Goal: Feedback & Contribution: Submit feedback/report problem

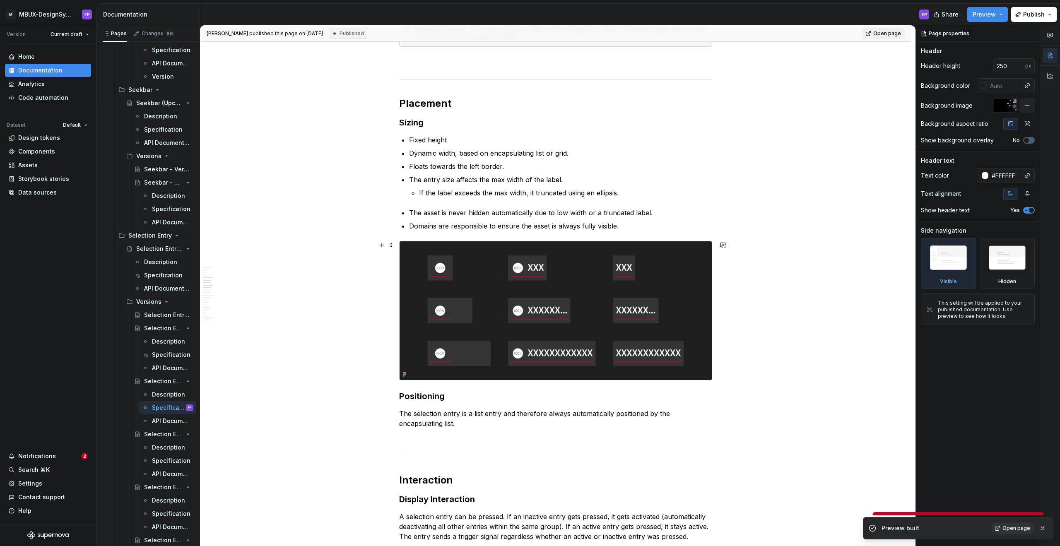
scroll to position [591, 0]
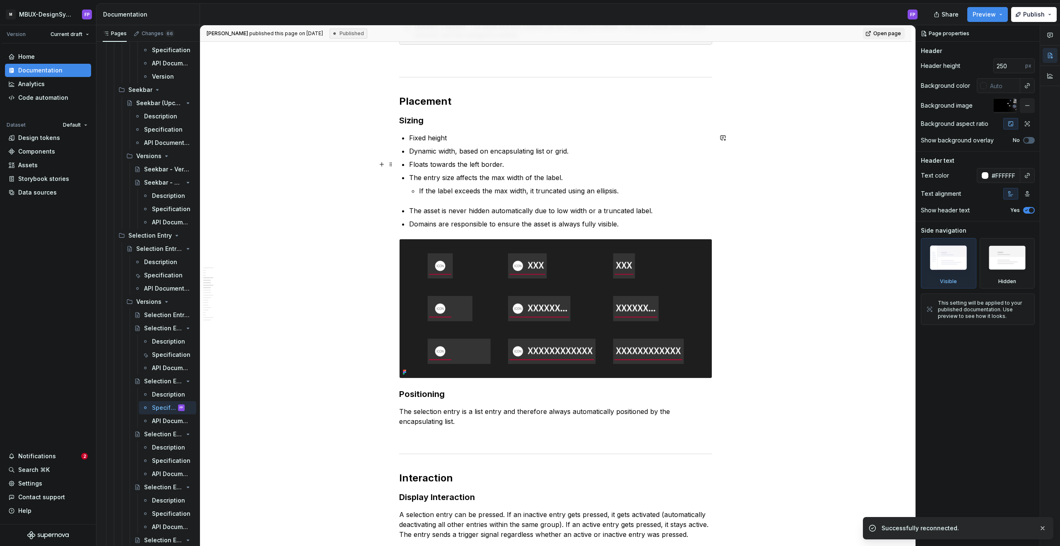
click at [529, 195] on p "If the label exceeds the max width, it truncated using an ellipsis." at bounding box center [565, 191] width 293 height 10
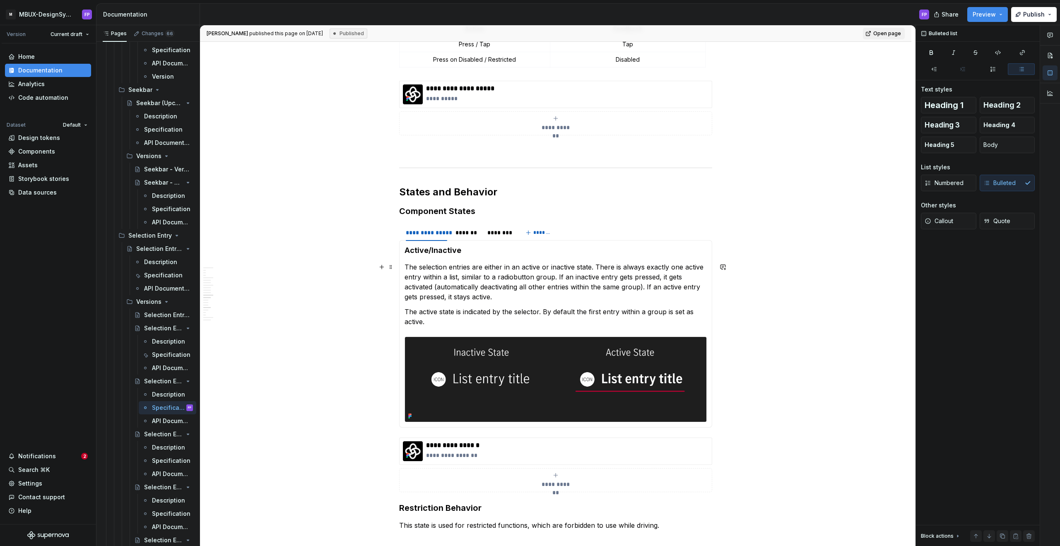
scroll to position [1663, 0]
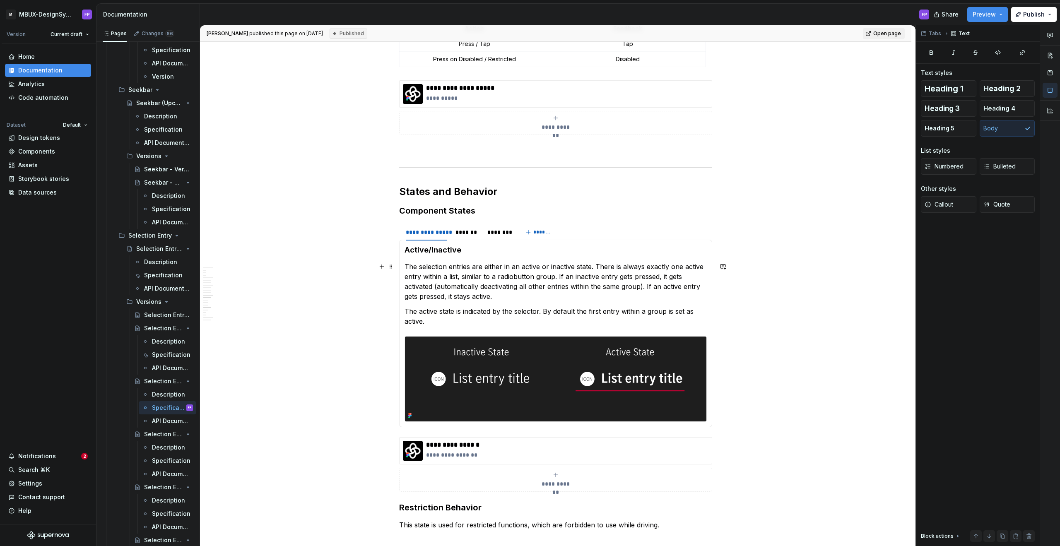
click at [487, 286] on p "The selection entries are either in an active or inactive state. There is alway…" at bounding box center [556, 282] width 302 height 40
click at [510, 295] on p "The selection entries are either in an active or inactive state. There is alway…" at bounding box center [556, 282] width 302 height 40
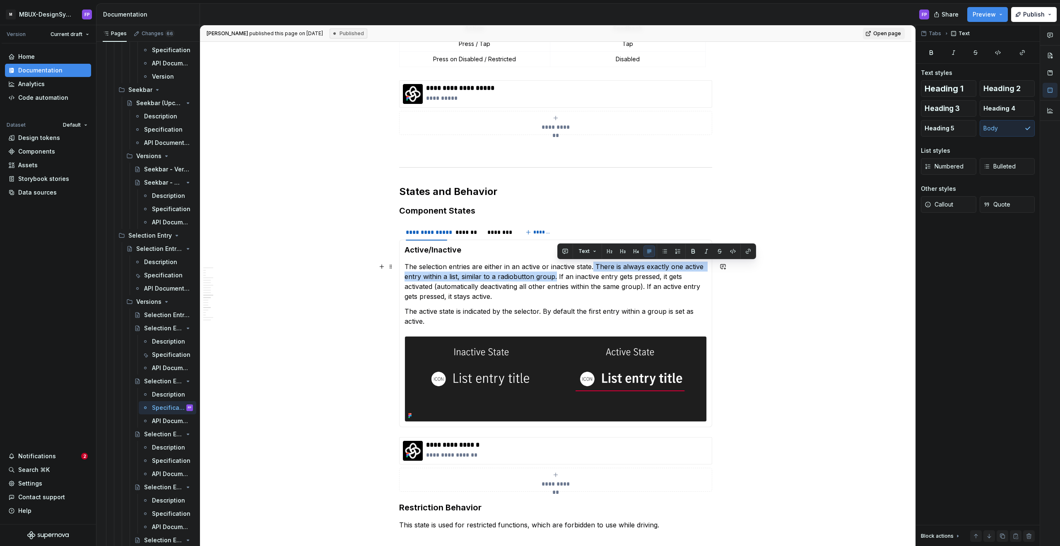
drag, startPoint x: 595, startPoint y: 266, endPoint x: 557, endPoint y: 273, distance: 38.3
click at [557, 273] on p "The selection entries are either in an active or inactive state. There is alway…" at bounding box center [556, 282] width 302 height 40
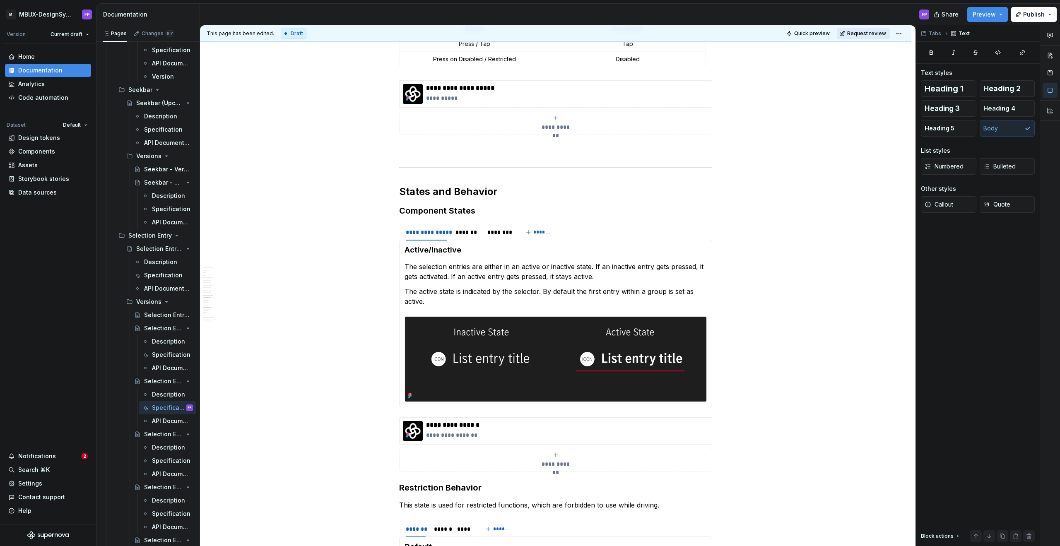
click at [869, 29] on button "Request review" at bounding box center [863, 34] width 53 height 12
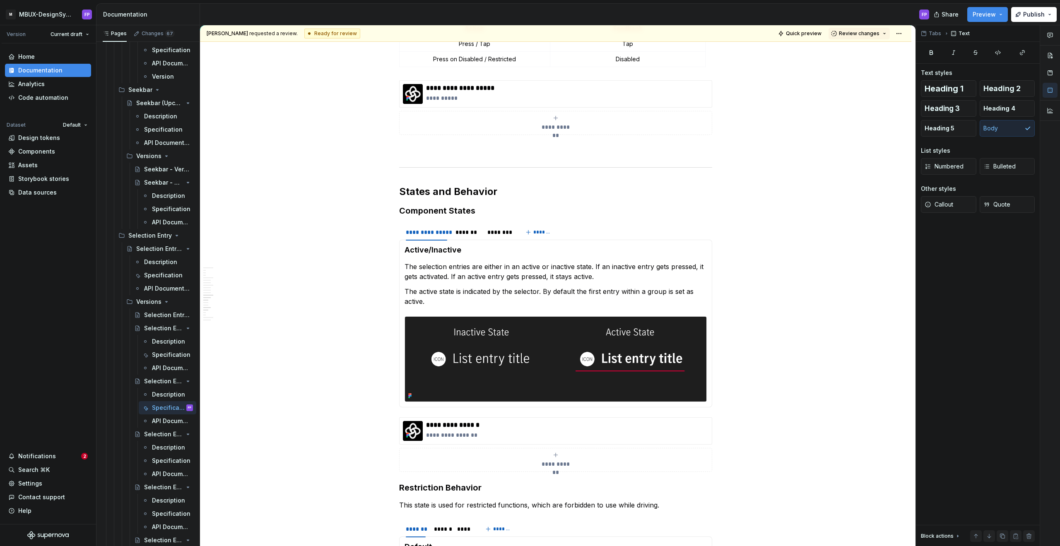
click at [869, 29] on button "Review changes" at bounding box center [859, 34] width 61 height 12
click at [153, 462] on div "Specification" at bounding box center [160, 461] width 16 height 8
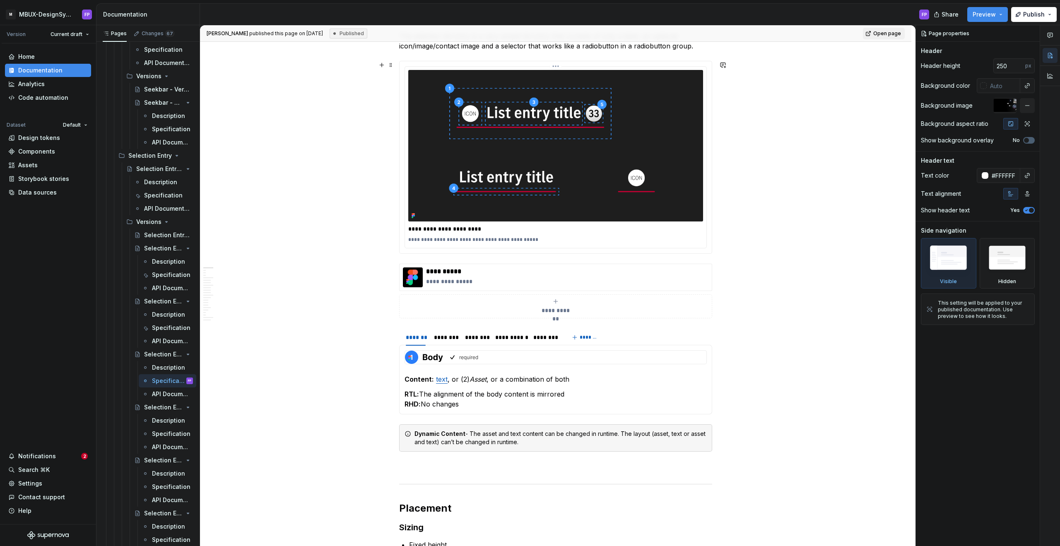
scroll to position [232, 0]
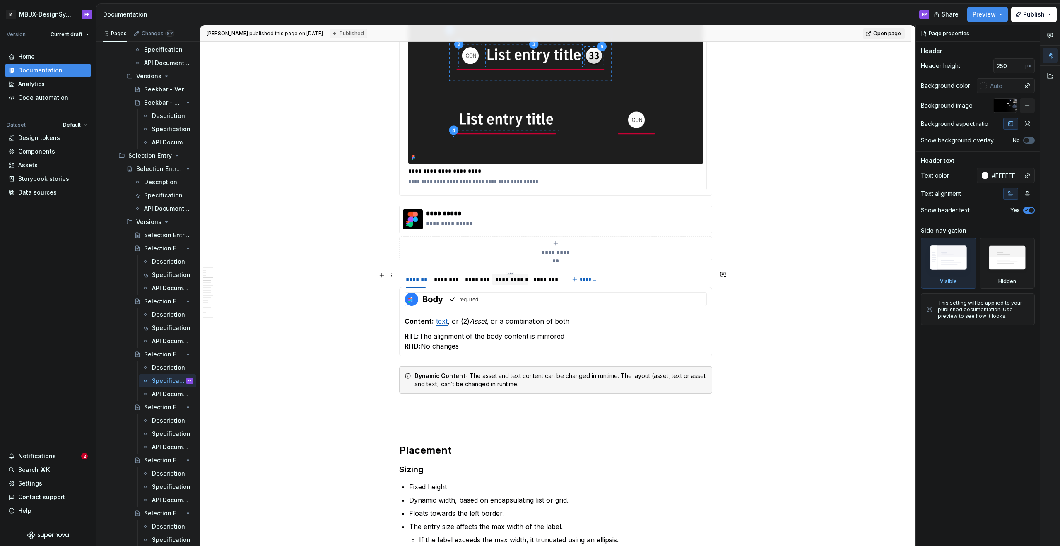
click at [510, 282] on div "**********" at bounding box center [510, 279] width 30 height 8
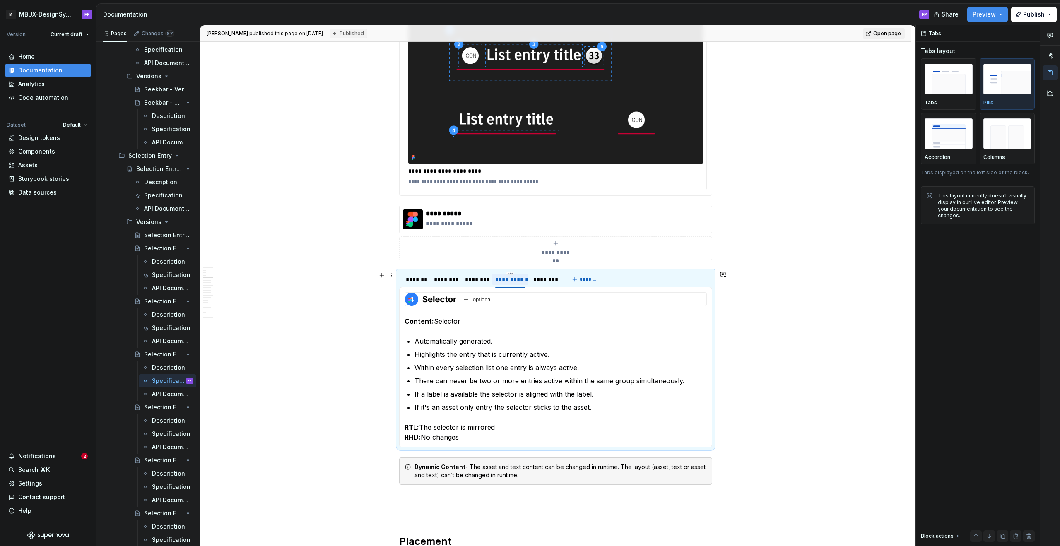
type textarea "*"
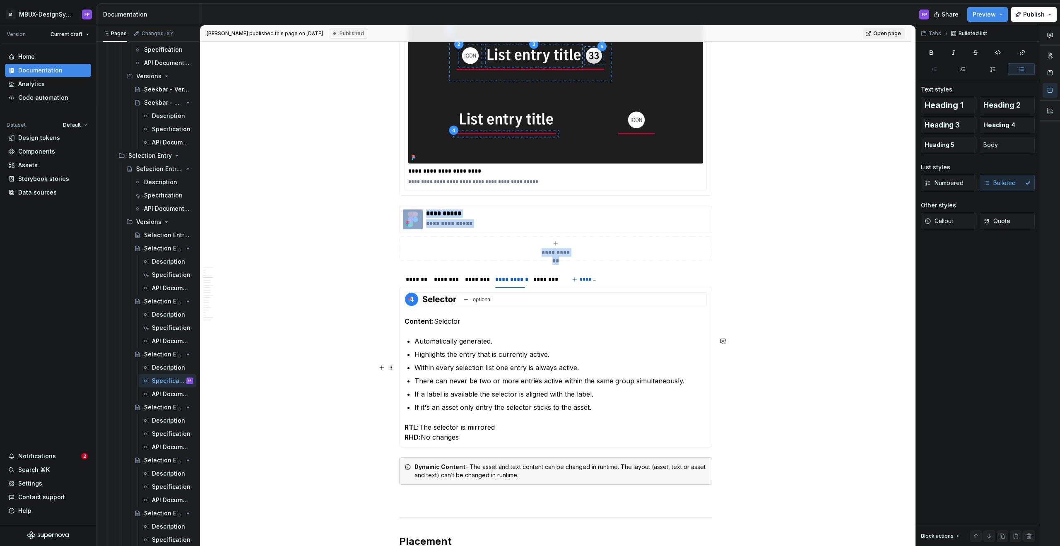
click at [466, 367] on p "Within every selection list one entry is always active." at bounding box center [561, 368] width 292 height 10
click at [490, 351] on p "Highlights the entry that is currently active." at bounding box center [561, 355] width 292 height 10
click at [548, 352] on p "Highlights the entry that is currently active." at bounding box center [561, 355] width 292 height 10
click at [557, 354] on p "Highlights the entry that is currently active." at bounding box center [561, 355] width 292 height 10
click at [587, 367] on p "Within every selection list one entry is always active." at bounding box center [561, 368] width 292 height 10
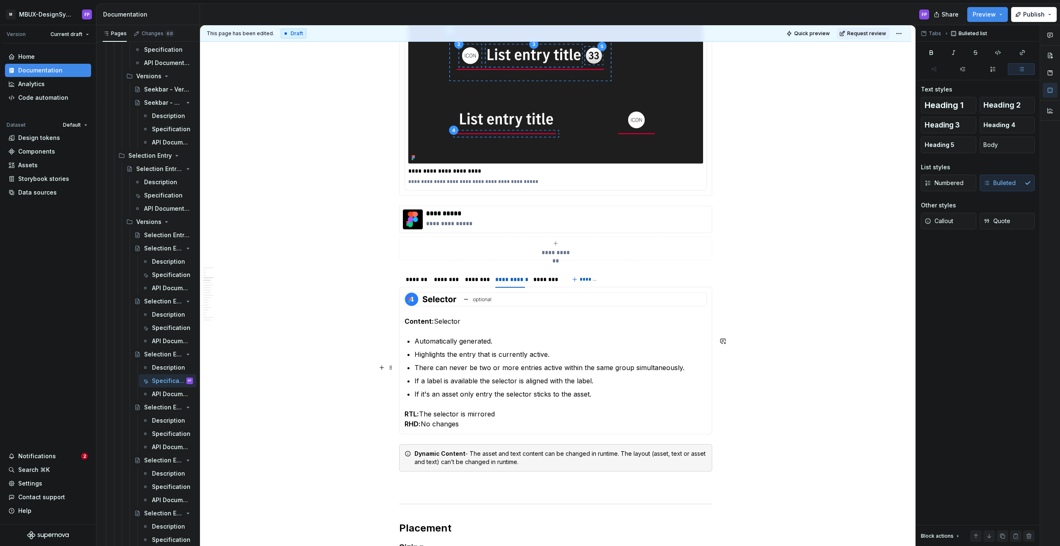
click at [576, 367] on p "There can never be two or more entries active within the same group simultaneou…" at bounding box center [561, 368] width 292 height 10
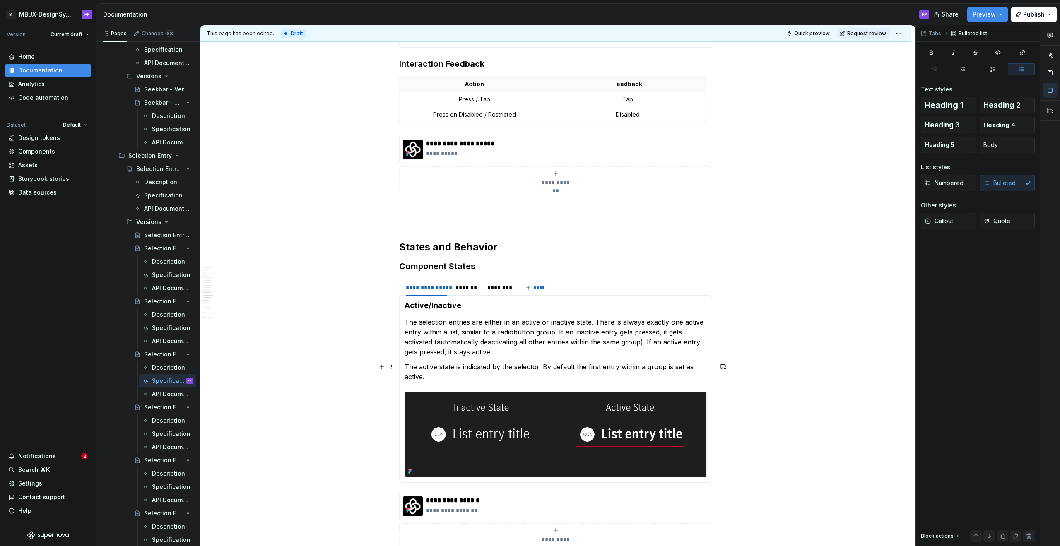
scroll to position [1648, 0]
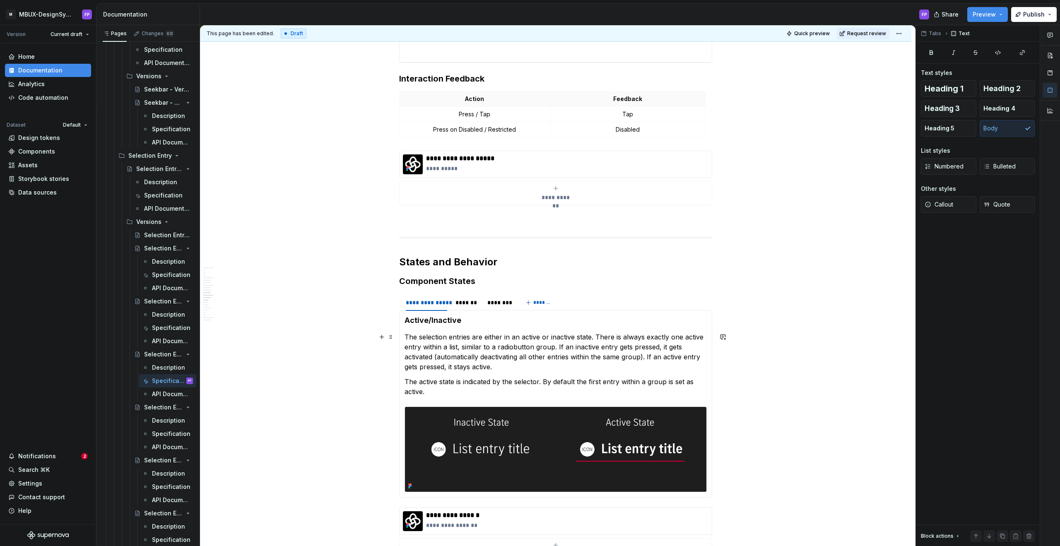
click at [435, 347] on p "The selection entries are either in an active or inactive state. There is alway…" at bounding box center [556, 352] width 302 height 40
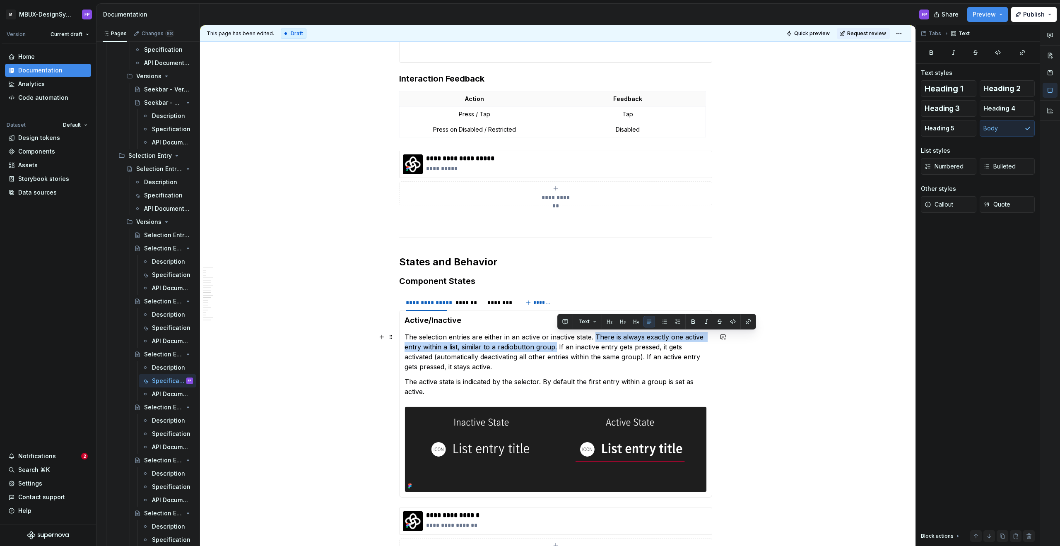
drag, startPoint x: 598, startPoint y: 336, endPoint x: 558, endPoint y: 344, distance: 41.1
click at [558, 344] on p "The selection entries are either in an active or inactive state. There is alway…" at bounding box center [556, 352] width 302 height 40
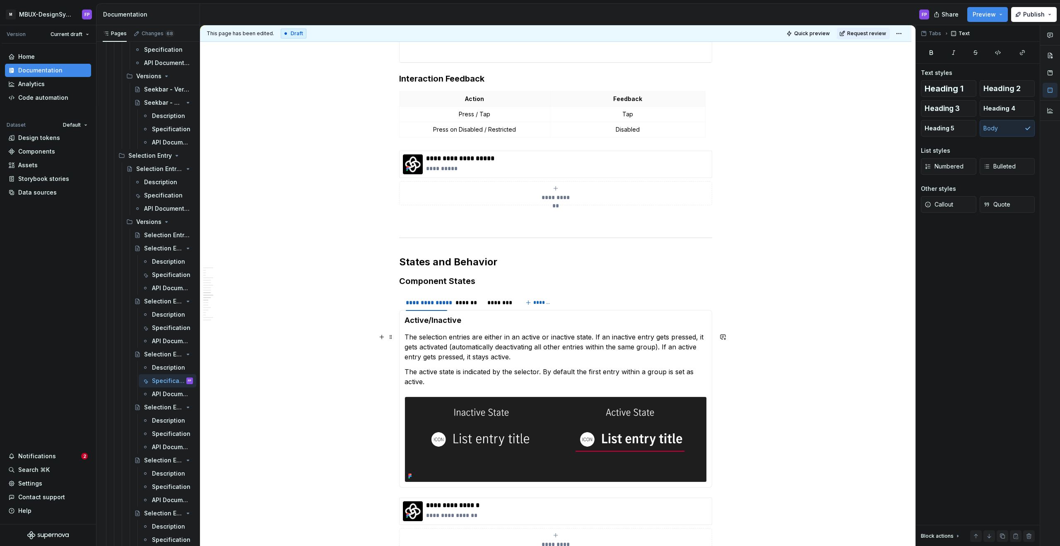
click at [484, 343] on p "The selection entries are either in an active or inactive state. If an inactive…" at bounding box center [556, 347] width 302 height 30
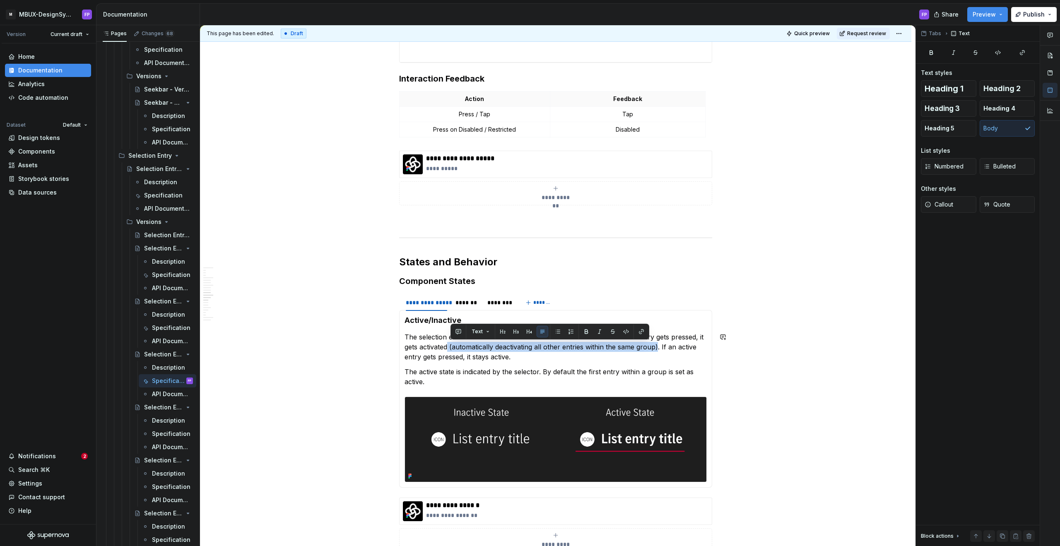
drag, startPoint x: 661, startPoint y: 348, endPoint x: 451, endPoint y: 349, distance: 209.2
click at [451, 349] on p "The selection entries are either in an active or inactive state. If an inactive…" at bounding box center [556, 347] width 302 height 30
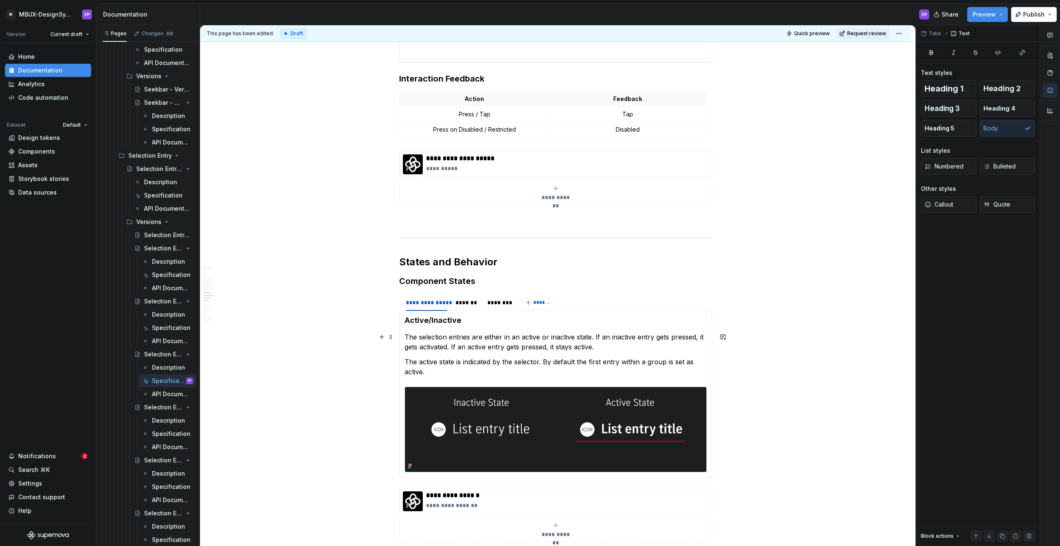
click at [516, 350] on p "The selection entries are either in an active or inactive state. If an inactive…" at bounding box center [556, 342] width 302 height 20
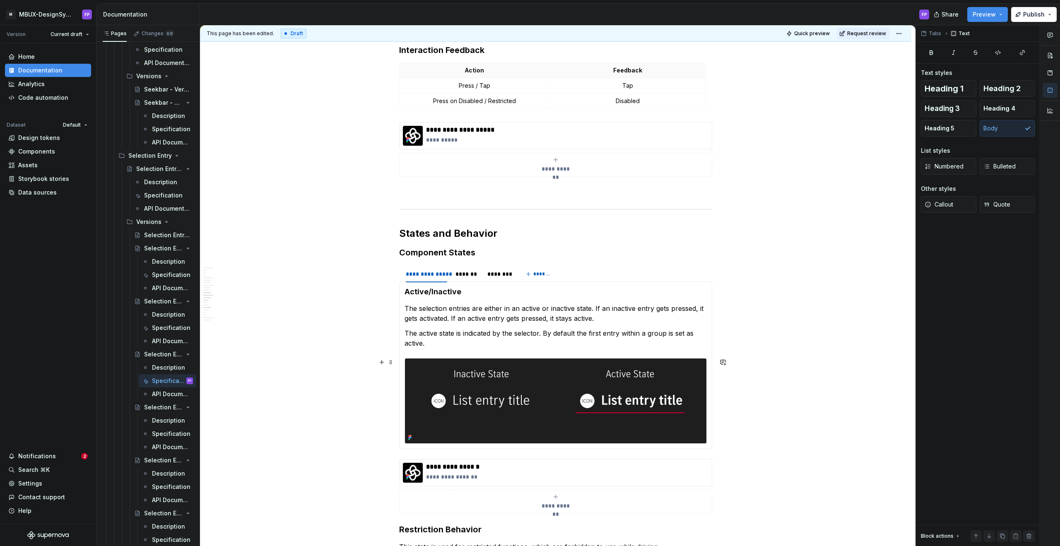
scroll to position [1678, 0]
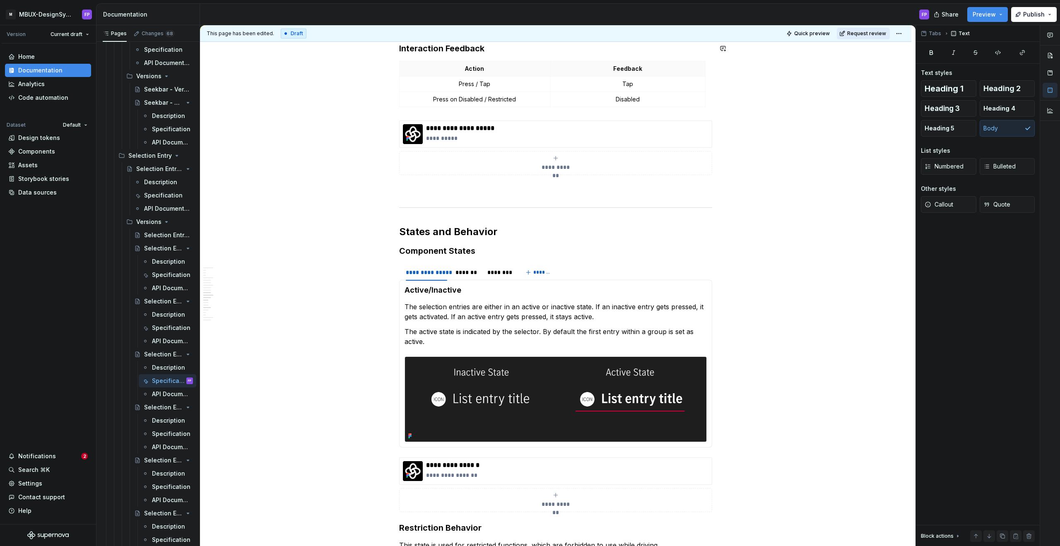
click at [872, 34] on span "Request review" at bounding box center [866, 33] width 39 height 7
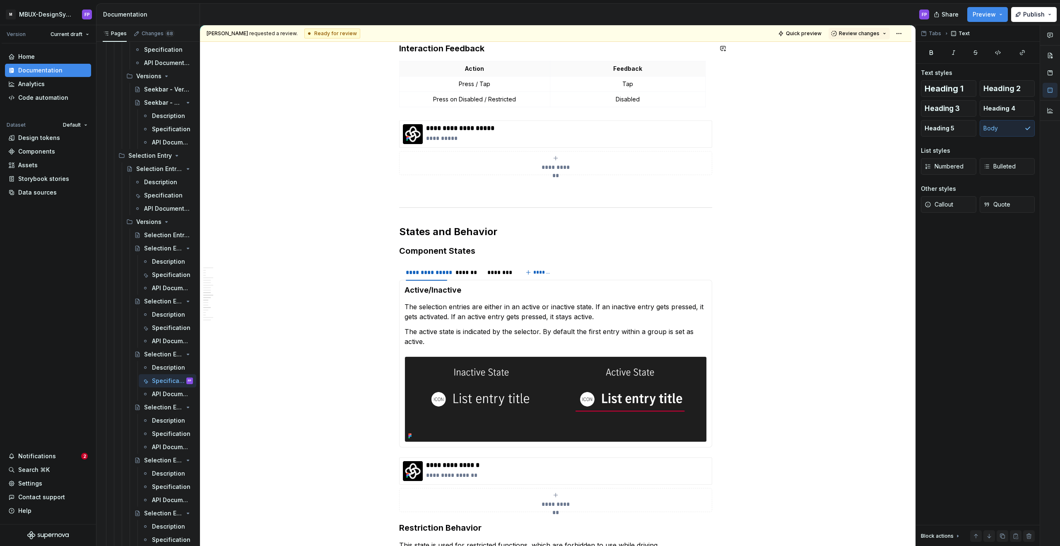
click at [872, 34] on span "Review changes" at bounding box center [859, 33] width 41 height 7
drag, startPoint x: 865, startPoint y: 49, endPoint x: 791, endPoint y: 102, distance: 91.1
click at [864, 49] on div "Approve" at bounding box center [886, 50] width 72 height 8
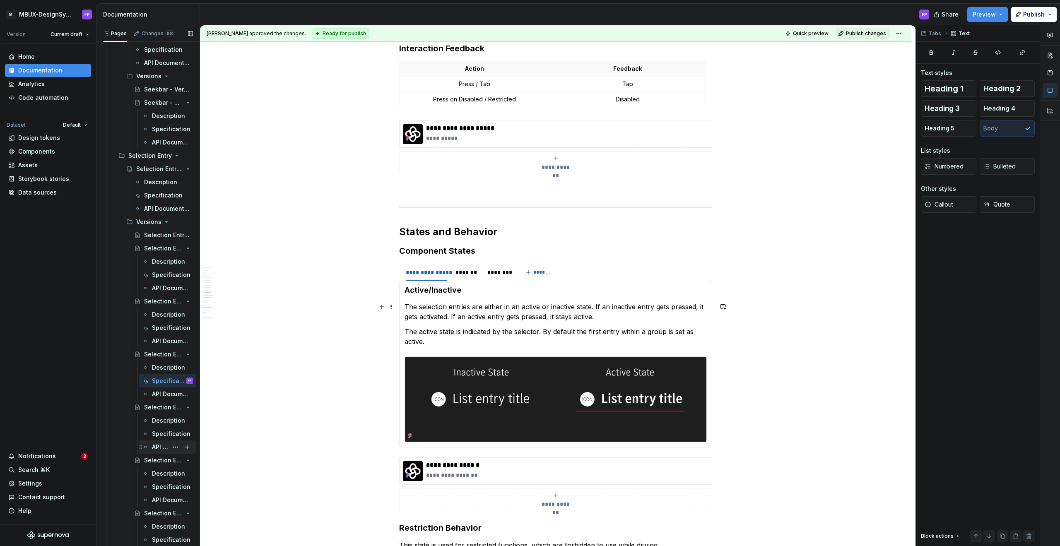
scroll to position [1678, 0]
click at [159, 437] on div "Specification" at bounding box center [160, 434] width 16 height 8
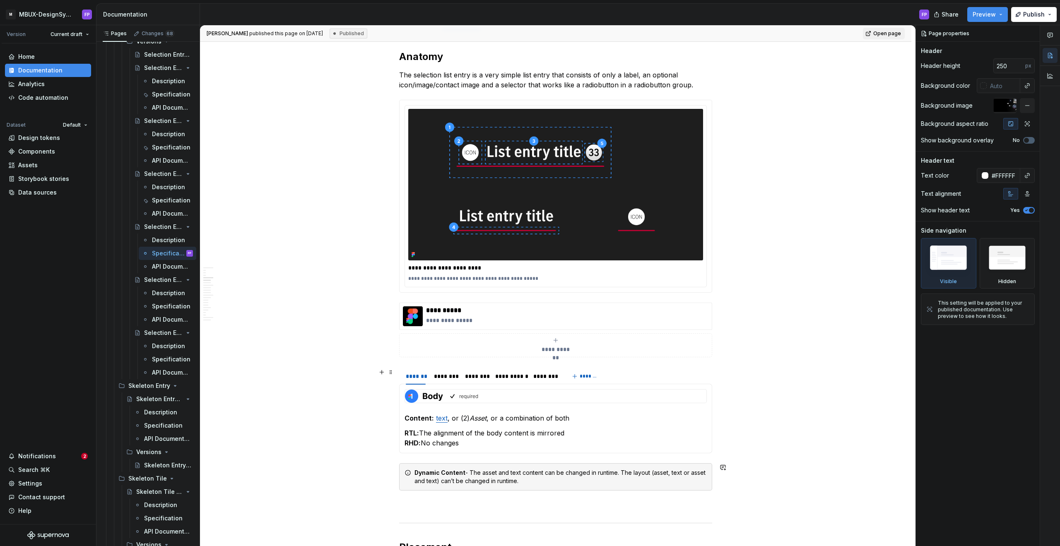
scroll to position [336, 0]
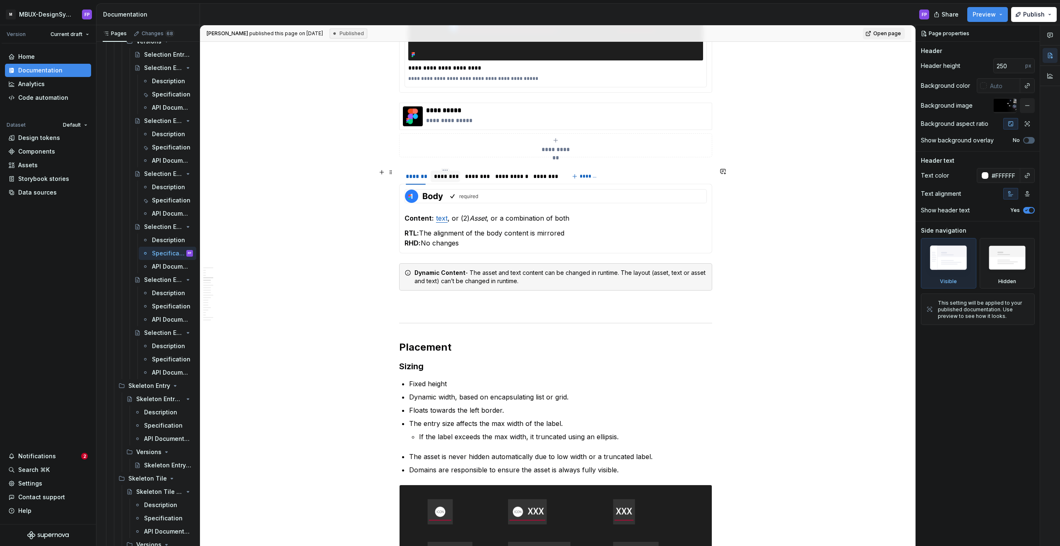
click at [449, 177] on div "********" at bounding box center [445, 176] width 23 height 8
type textarea "*"
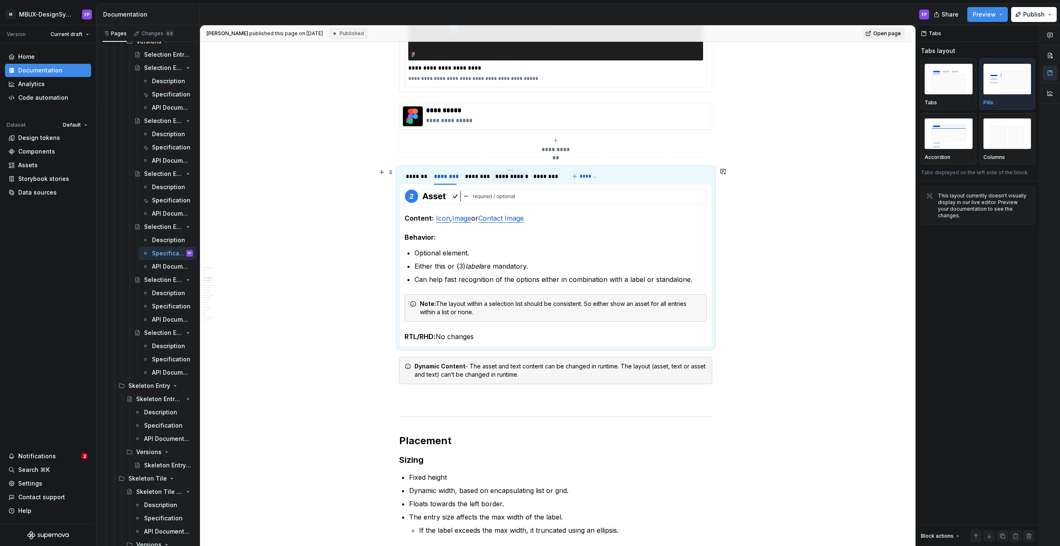
click at [519, 175] on div "**********" at bounding box center [510, 176] width 30 height 8
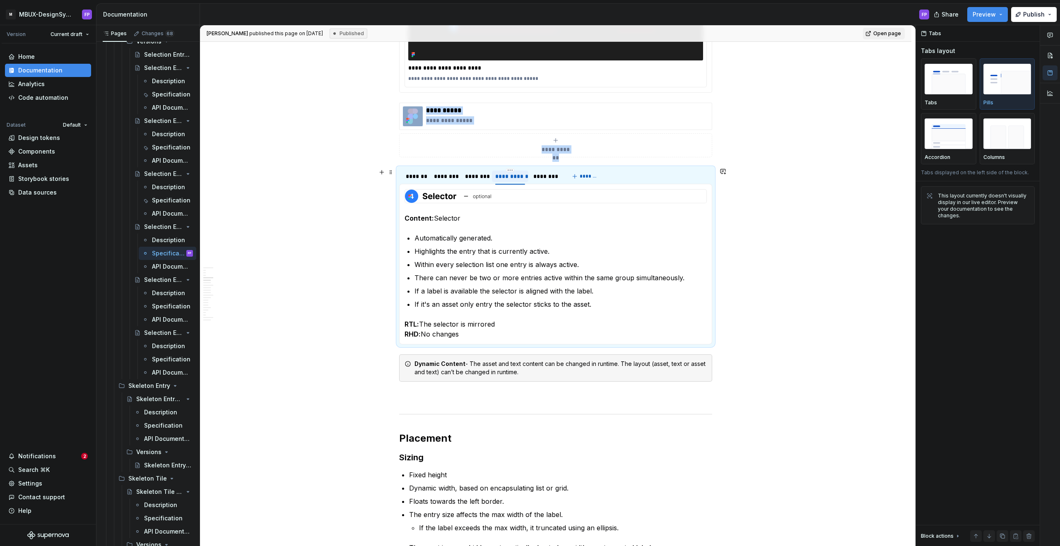
click at [519, 175] on div "**********" at bounding box center [510, 176] width 30 height 8
drag, startPoint x: 566, startPoint y: 268, endPoint x: 587, endPoint y: 267, distance: 21.5
click at [566, 268] on p "Within every selection list one entry is always active." at bounding box center [561, 265] width 292 height 10
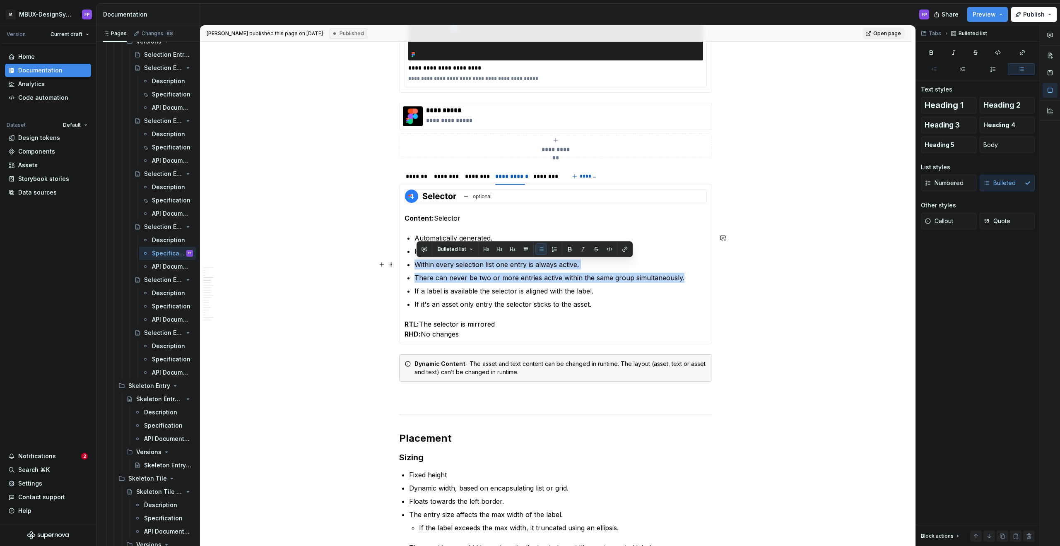
drag, startPoint x: 655, startPoint y: 278, endPoint x: 402, endPoint y: 266, distance: 253.4
click at [402, 266] on div "Content: text , or (2) Asset , or a combination of both RTL: The alignment of t…" at bounding box center [555, 264] width 313 height 161
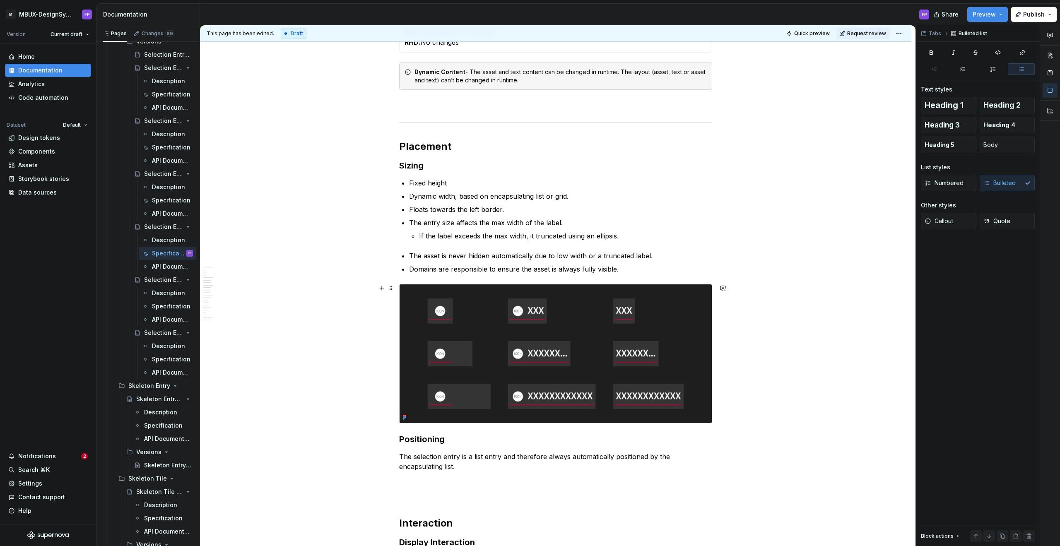
scroll to position [577, 0]
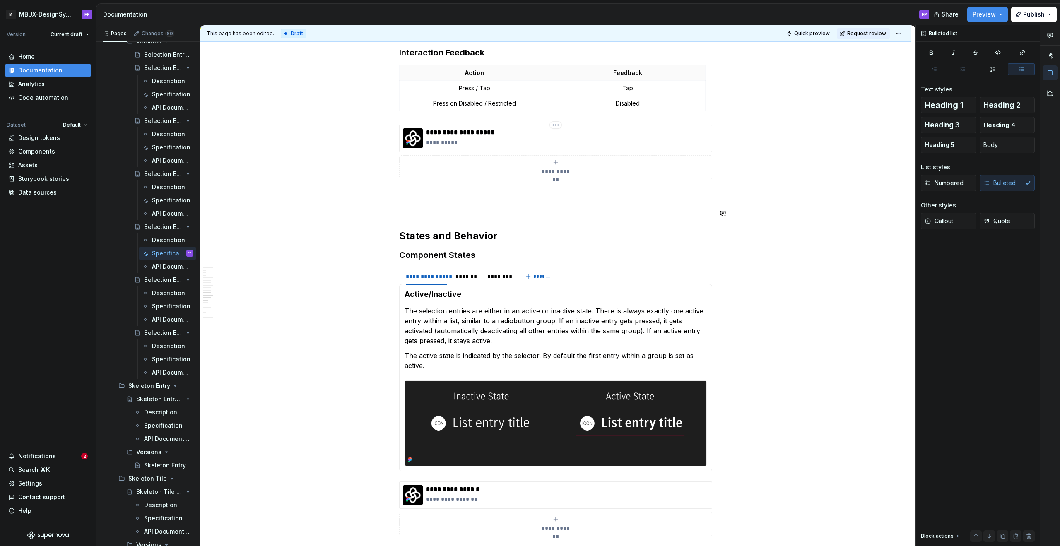
scroll to position [1708, 0]
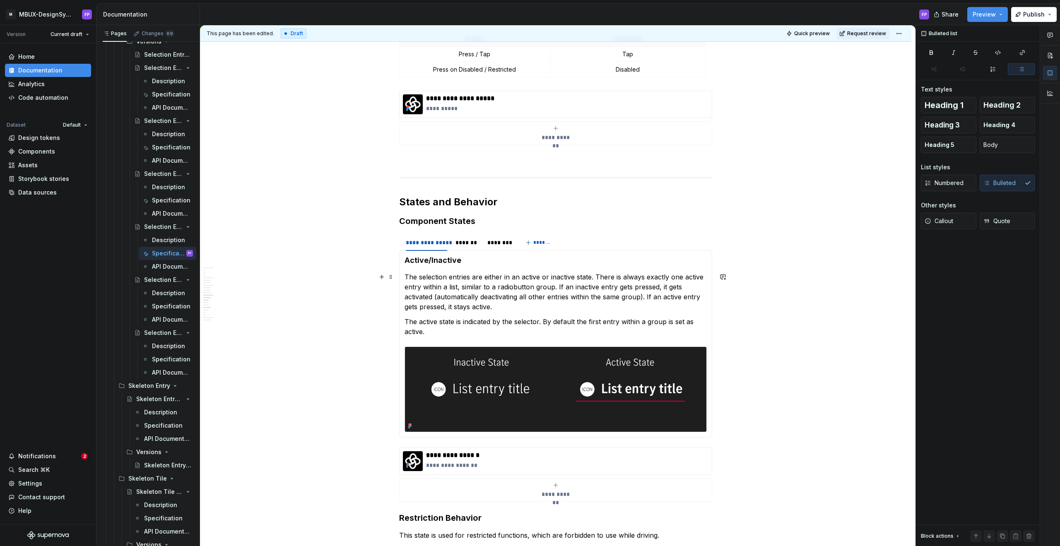
click at [467, 295] on p "The selection entries are either in an active or inactive state. There is alway…" at bounding box center [556, 292] width 302 height 40
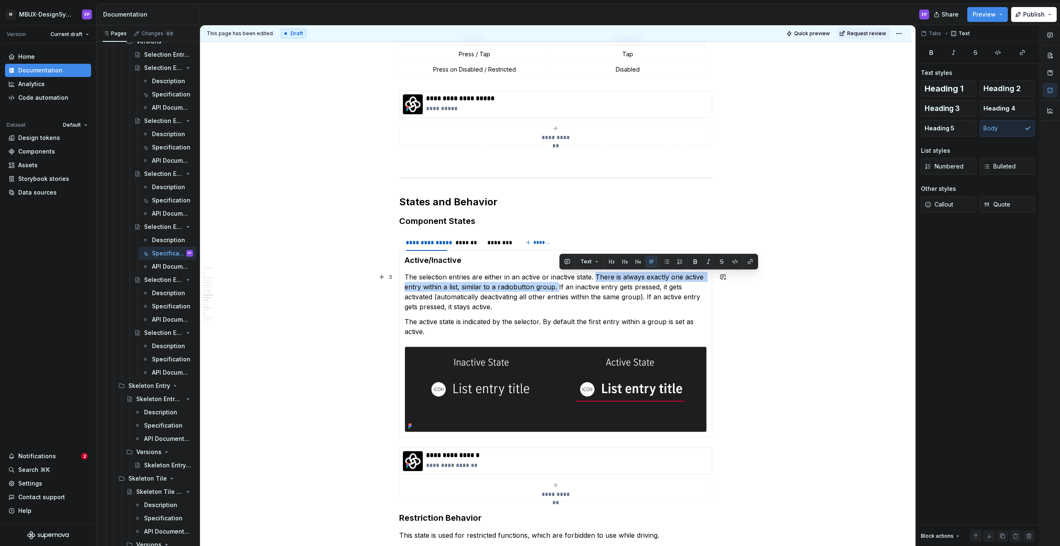
drag, startPoint x: 598, startPoint y: 276, endPoint x: 559, endPoint y: 287, distance: 40.3
click at [559, 287] on p "The selection entries are either in an active or inactive state. There is alway…" at bounding box center [556, 292] width 302 height 40
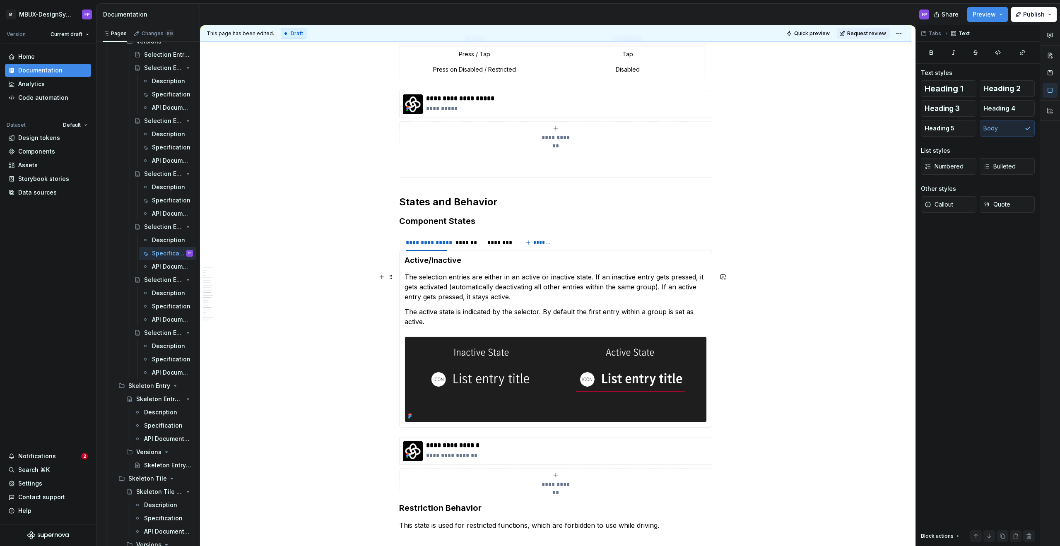
scroll to position [1701, 0]
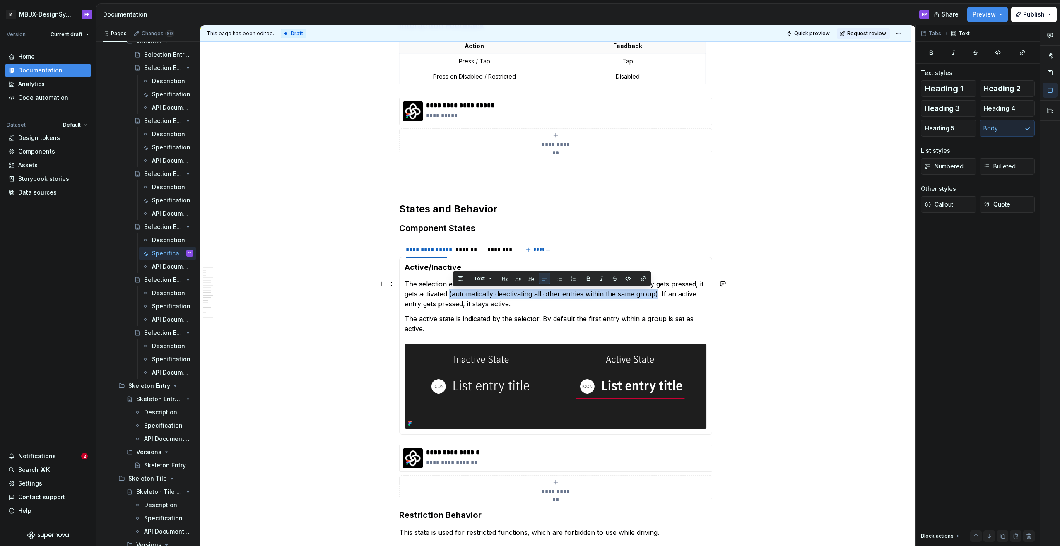
drag, startPoint x: 661, startPoint y: 295, endPoint x: 453, endPoint y: 295, distance: 207.9
click at [453, 295] on p "The selection entries are either in an active or inactive state. If an inactive…" at bounding box center [556, 294] width 302 height 30
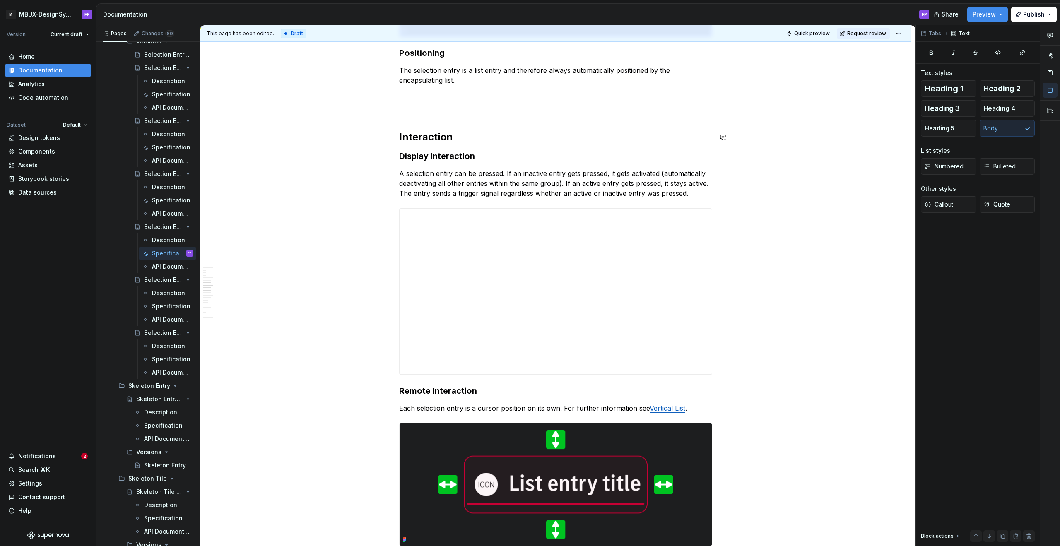
scroll to position [882, 0]
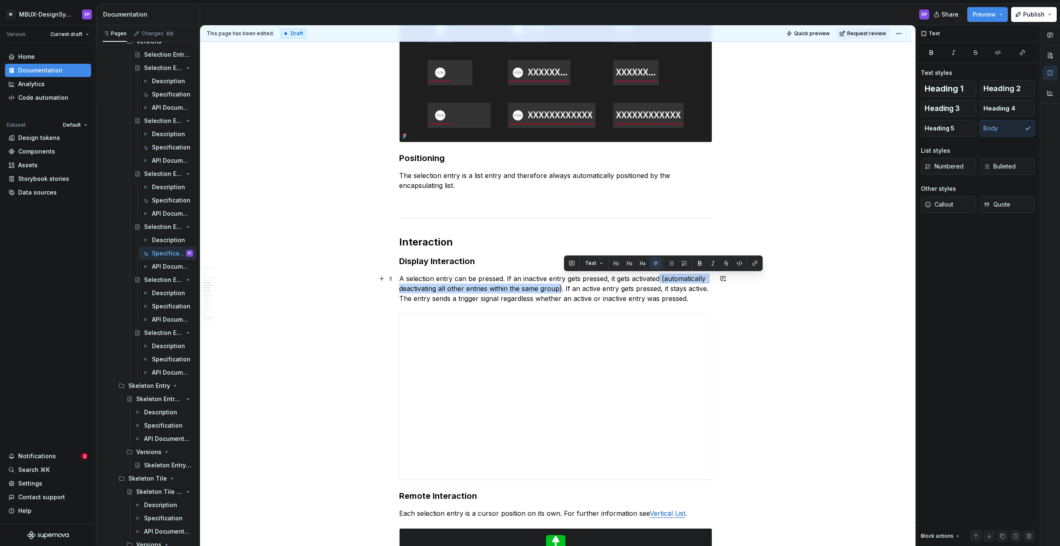
drag, startPoint x: 563, startPoint y: 290, endPoint x: 663, endPoint y: 278, distance: 100.5
click at [663, 278] on p "A selection entry can be pressed. If an inactive entry gets pressed, it gets ac…" at bounding box center [555, 289] width 313 height 30
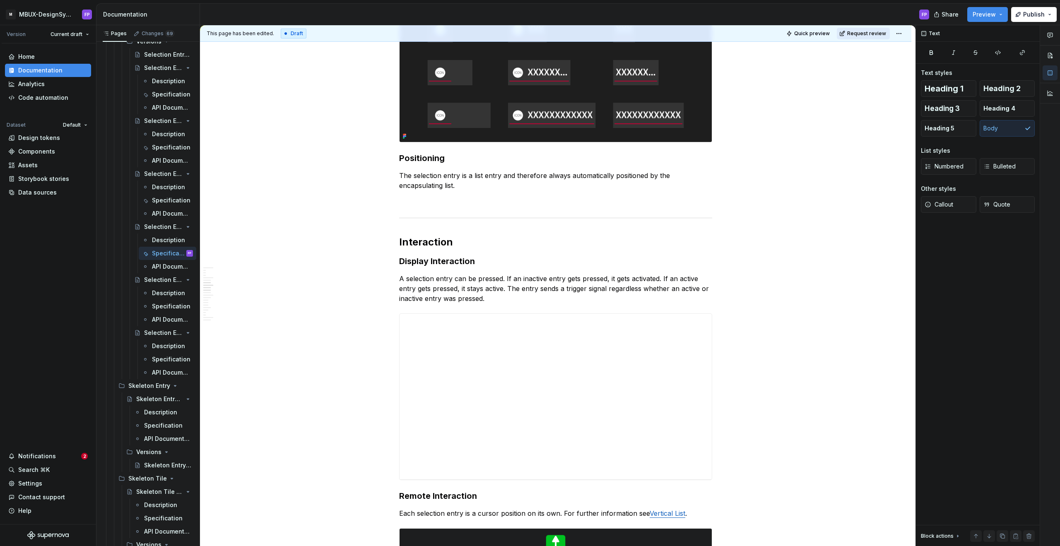
click at [861, 33] on span "Request review" at bounding box center [866, 33] width 39 height 7
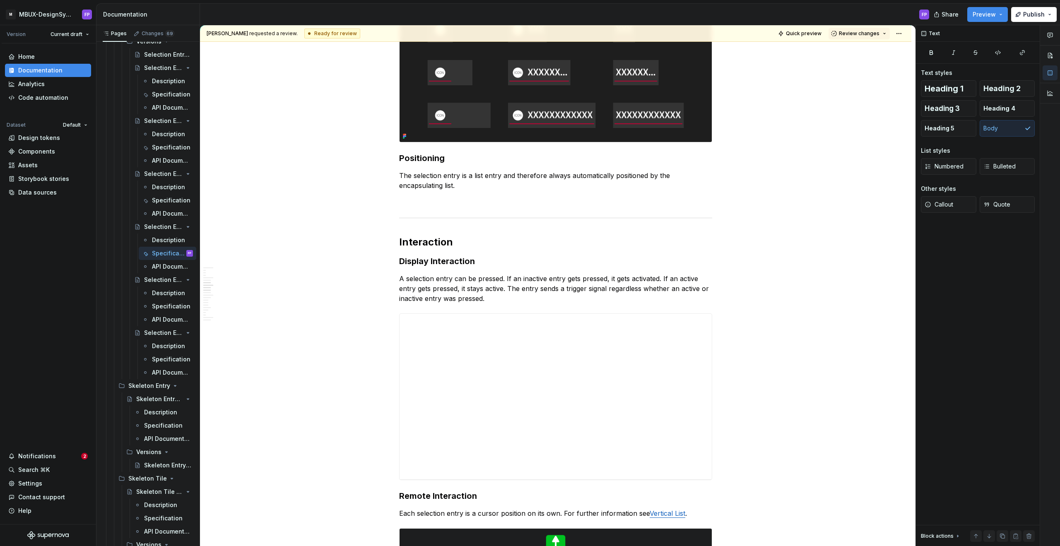
click at [861, 33] on span "Review changes" at bounding box center [859, 33] width 41 height 7
click at [855, 51] on div "Approve" at bounding box center [886, 50] width 72 height 8
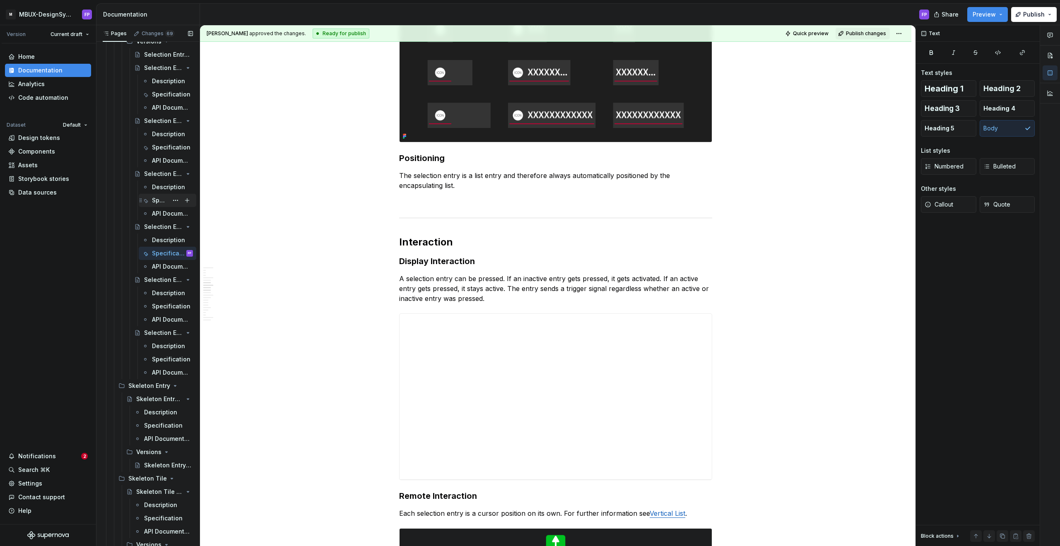
click at [157, 198] on div "Specification" at bounding box center [160, 200] width 16 height 8
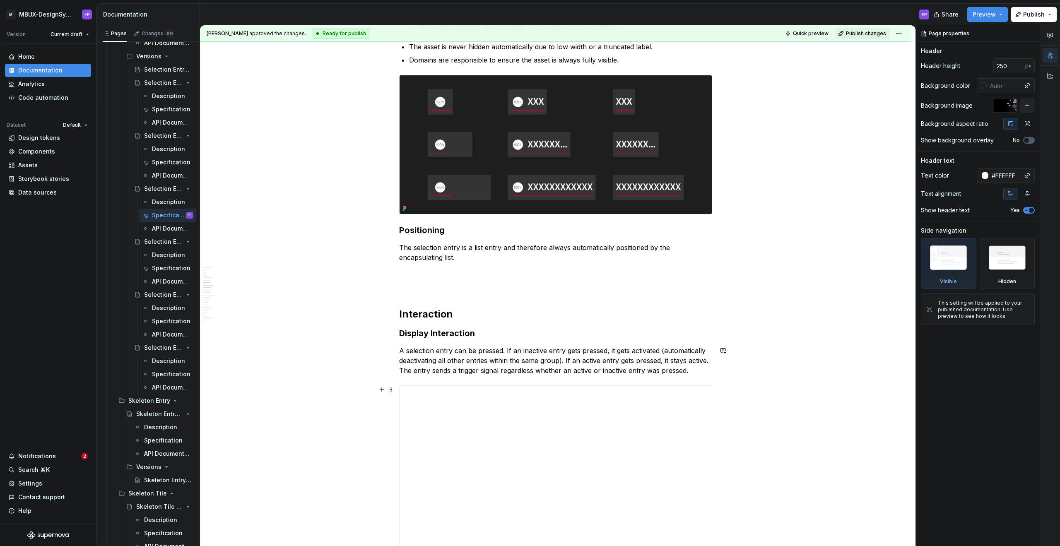
scroll to position [754, 0]
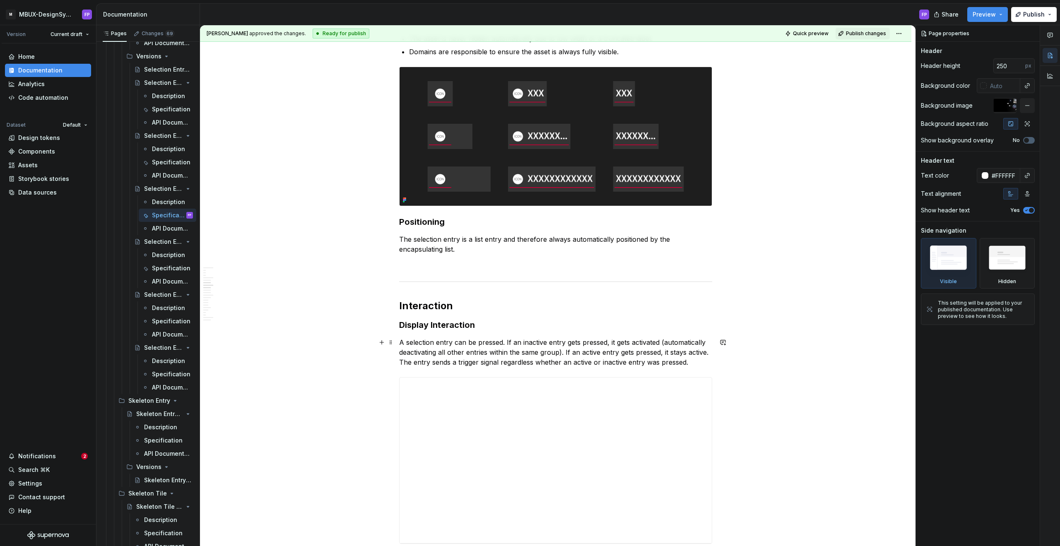
click at [580, 353] on p "A selection entry can be pressed. If an inactive entry gets pressed, it gets ac…" at bounding box center [555, 353] width 313 height 30
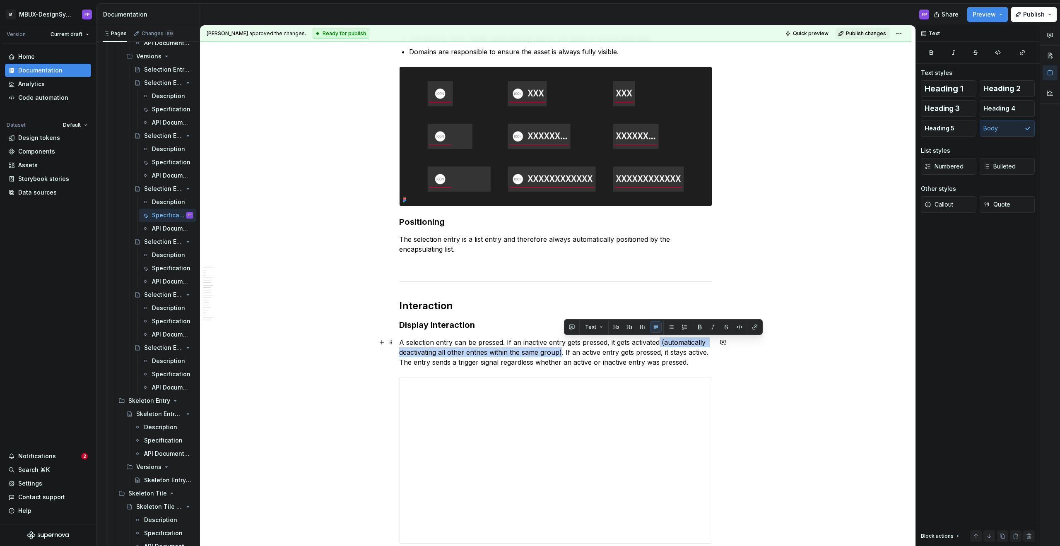
drag, startPoint x: 564, startPoint y: 353, endPoint x: 683, endPoint y: 346, distance: 118.7
click at [663, 344] on p "A selection entry can be pressed. If an inactive entry gets pressed, it gets ac…" at bounding box center [555, 353] width 313 height 30
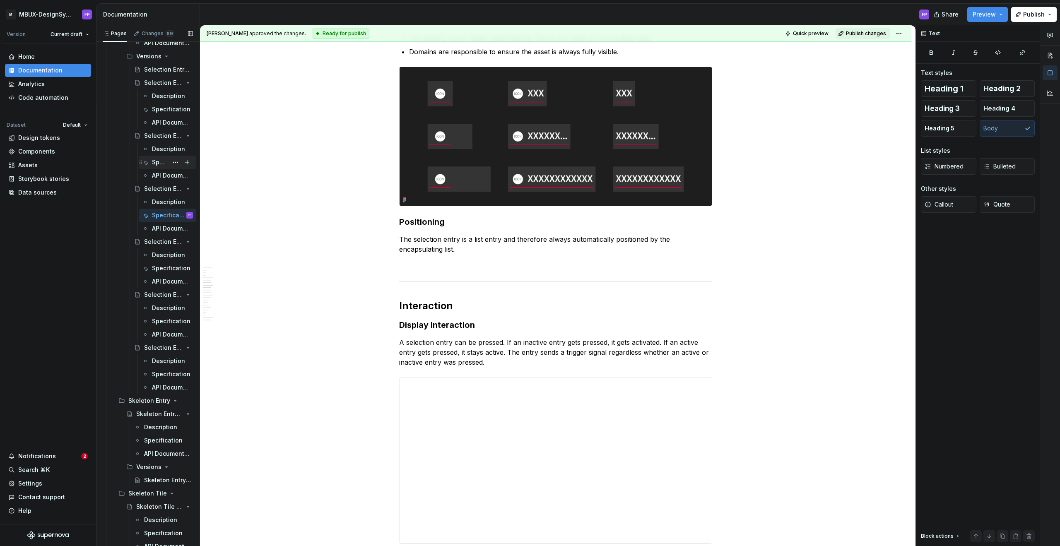
click at [156, 161] on div "Specification" at bounding box center [172, 163] width 41 height 12
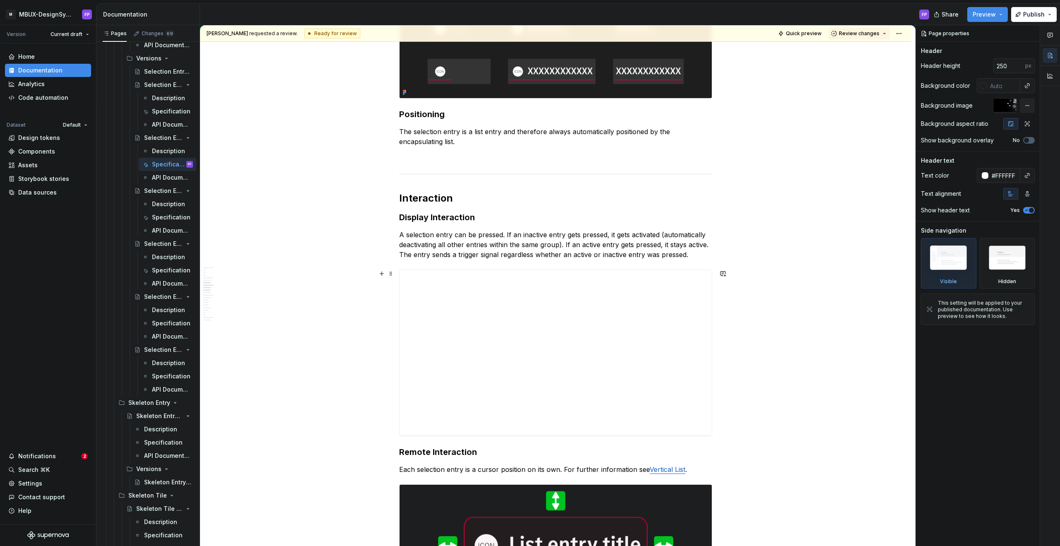
scroll to position [925, 0]
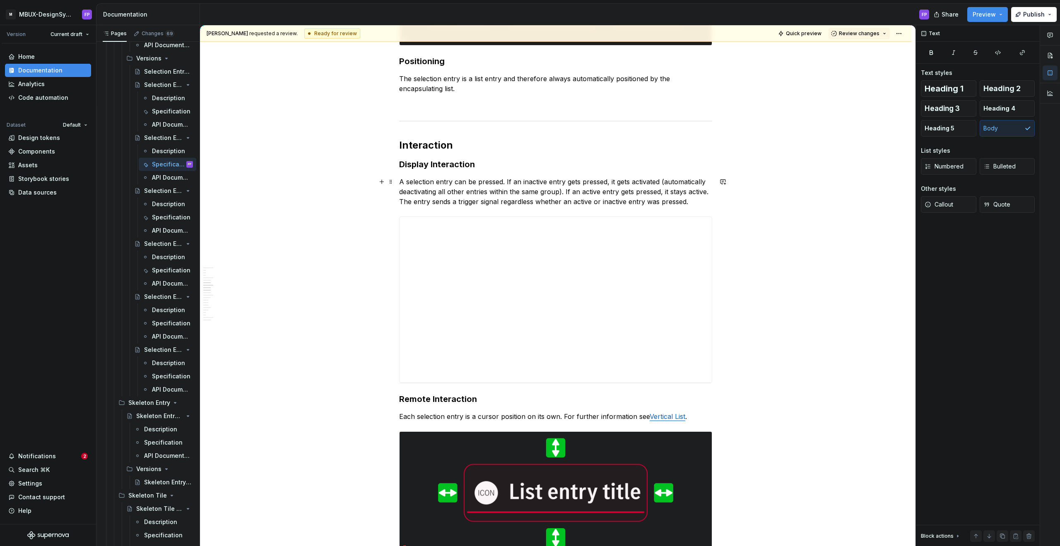
type textarea "*"
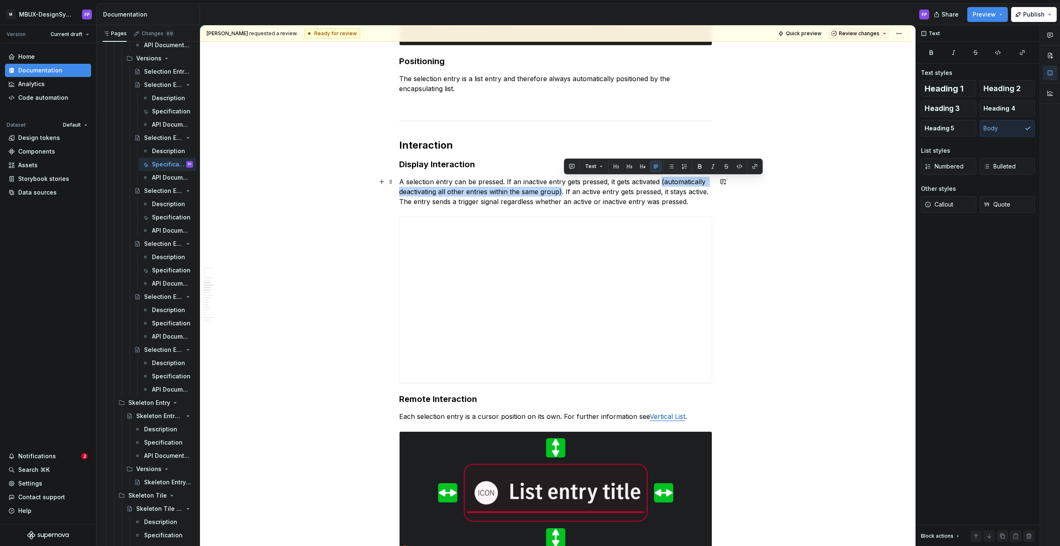
drag, startPoint x: 564, startPoint y: 193, endPoint x: 664, endPoint y: 183, distance: 100.7
click at [664, 183] on p "A selection entry can be pressed. If an inactive entry gets pressed, it gets ac…" at bounding box center [555, 192] width 313 height 30
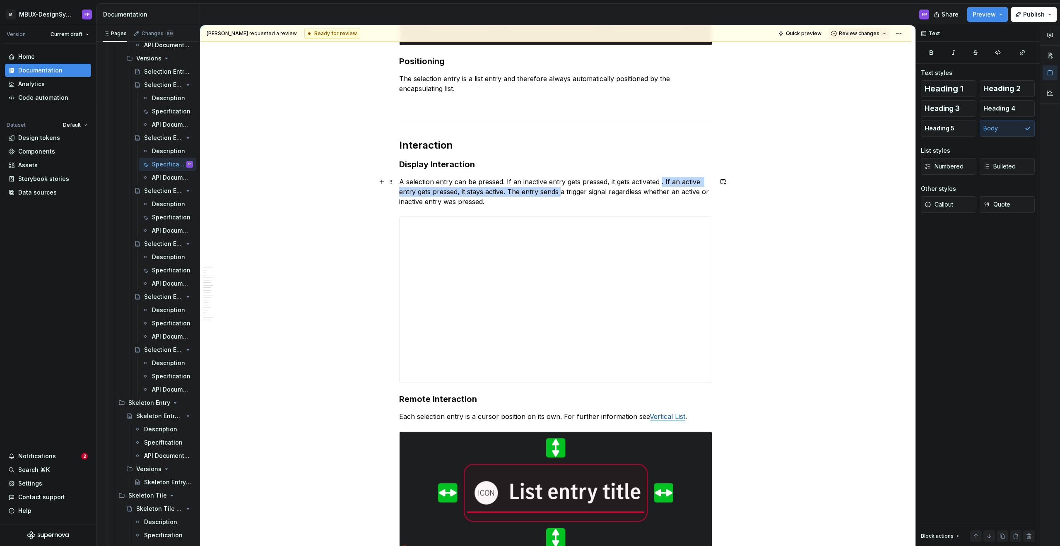
scroll to position [924, 0]
click at [861, 36] on span "Review changes" at bounding box center [859, 33] width 41 height 7
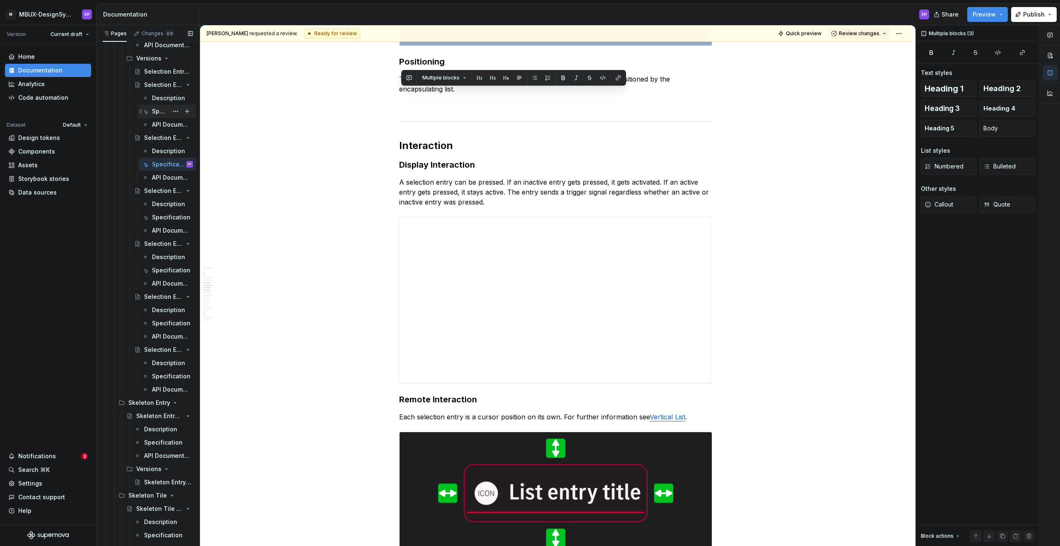
click at [157, 106] on div "Specification" at bounding box center [172, 112] width 41 height 12
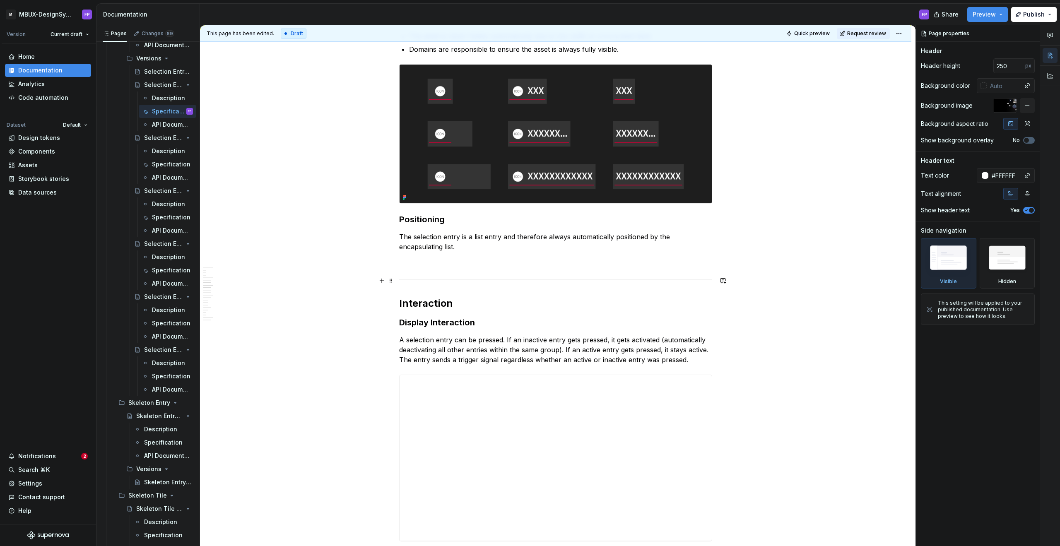
scroll to position [758, 0]
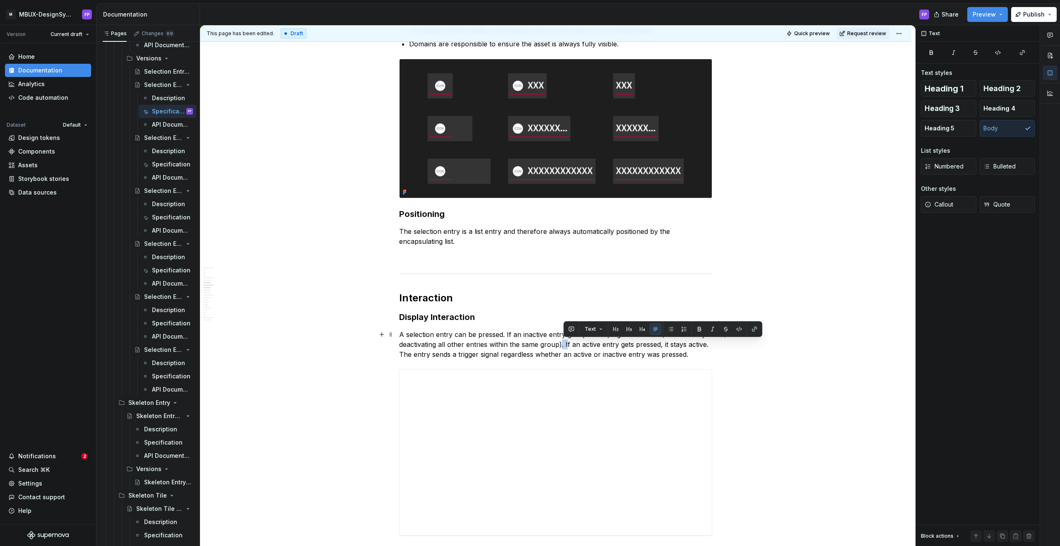
type textarea "*"
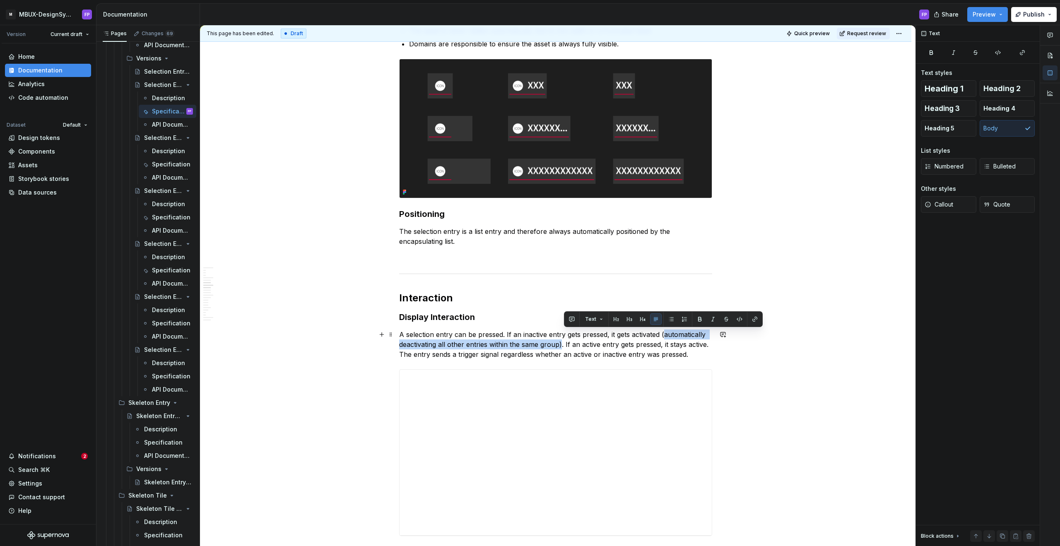
drag, startPoint x: 564, startPoint y: 346, endPoint x: 667, endPoint y: 335, distance: 103.3
click at [667, 335] on p "A selection entry can be pressed. If an inactive entry gets pressed, it gets ac…" at bounding box center [555, 345] width 313 height 30
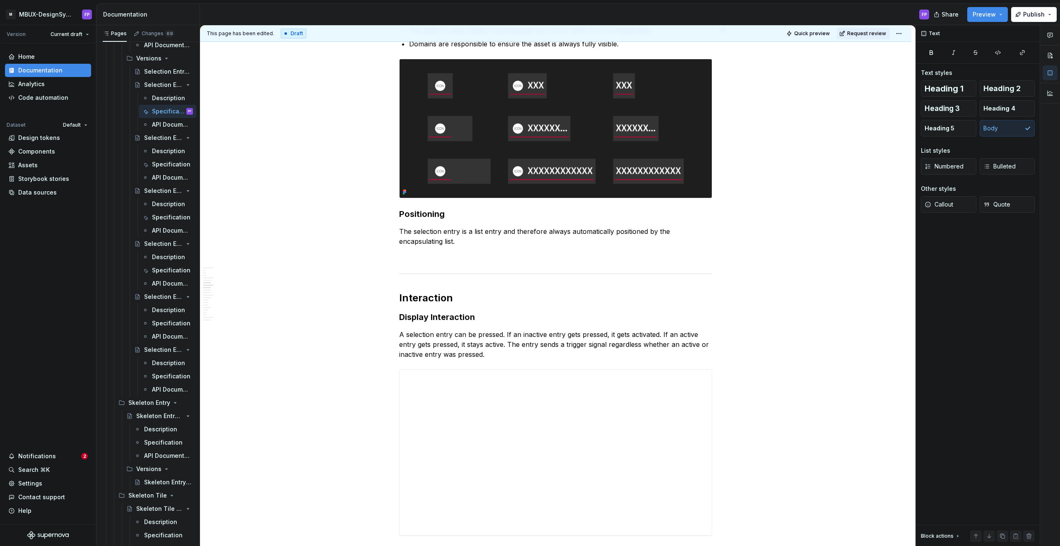
click at [867, 39] on div "This page has been edited. Draft Quick preview Request review" at bounding box center [556, 33] width 712 height 17
click at [863, 34] on span "Request review" at bounding box center [866, 33] width 39 height 7
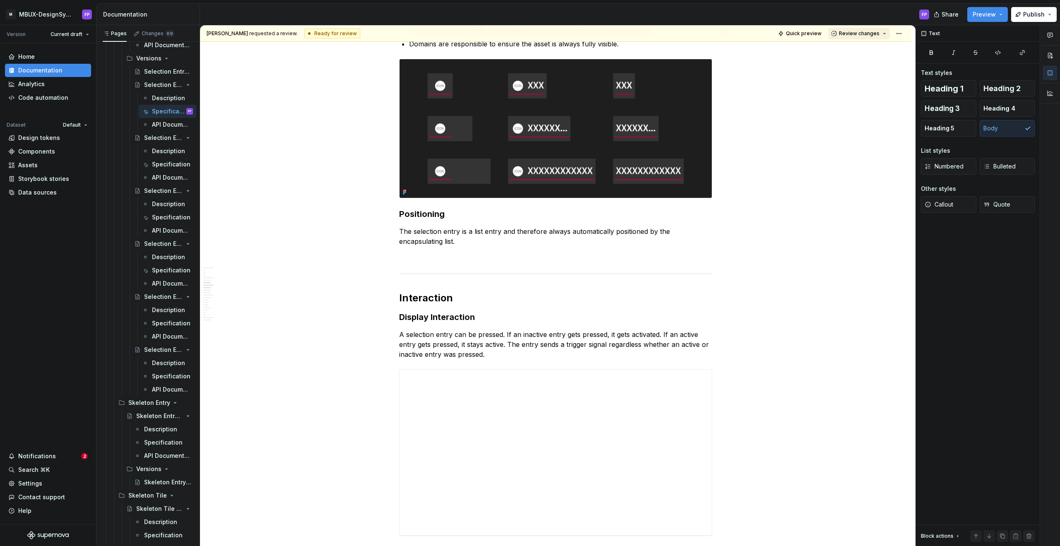
click at [869, 29] on button "Review changes" at bounding box center [859, 34] width 61 height 12
click at [863, 59] on div "This page is ready to publish." at bounding box center [886, 58] width 72 height 7
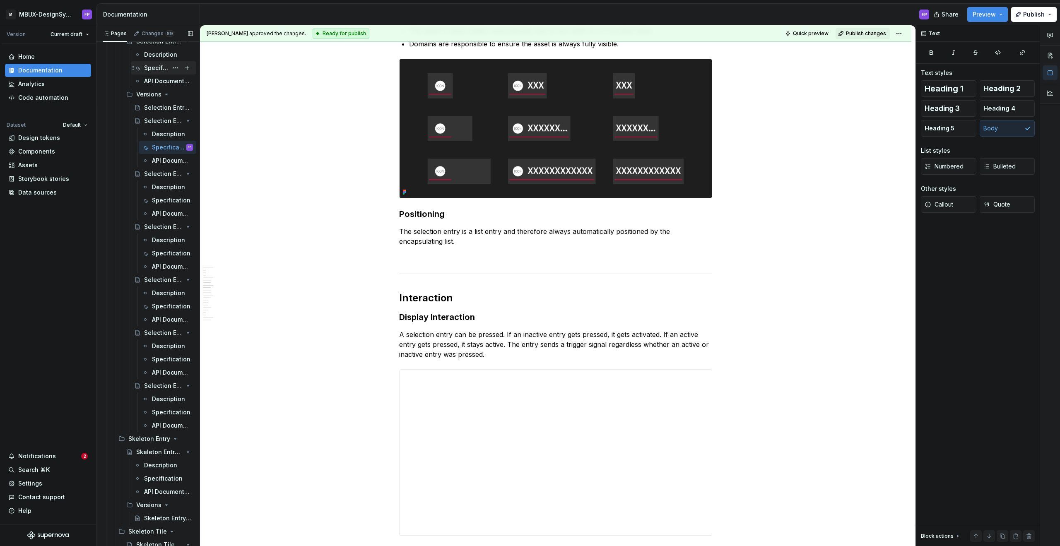
scroll to position [10301, 0]
click at [150, 75] on div "Specification" at bounding box center [156, 78] width 24 height 8
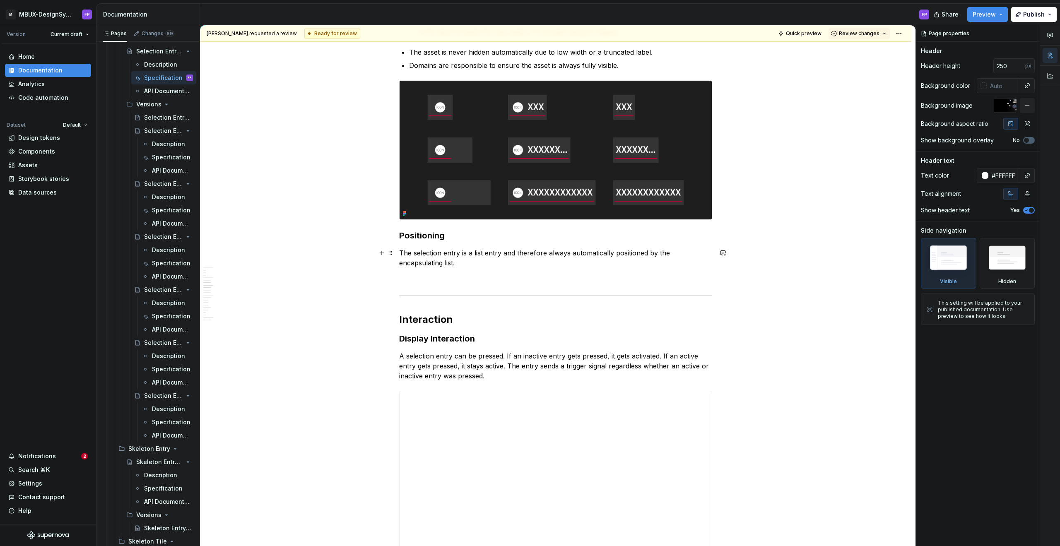
scroll to position [867, 0]
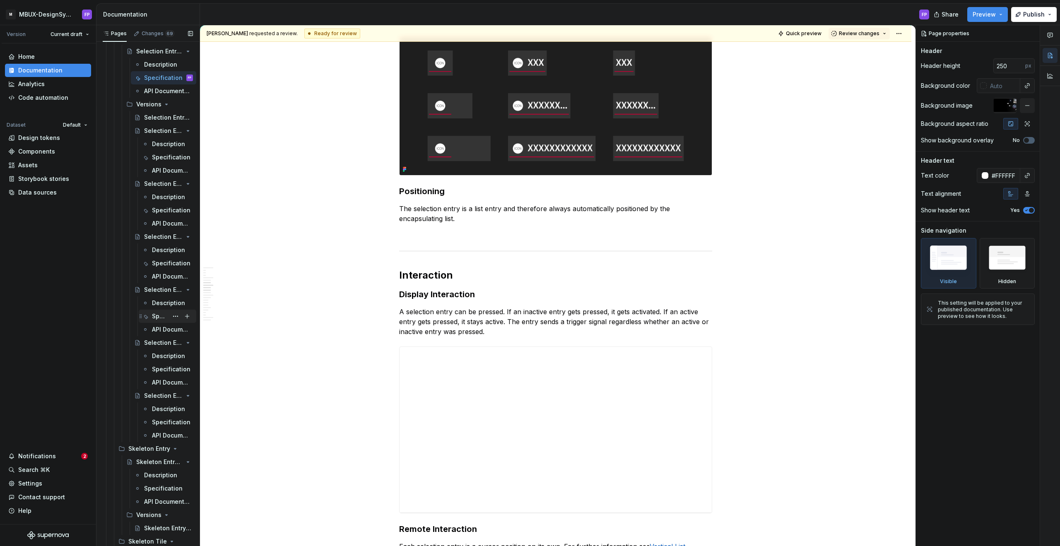
click at [151, 320] on div "Specification" at bounding box center [167, 317] width 51 height 12
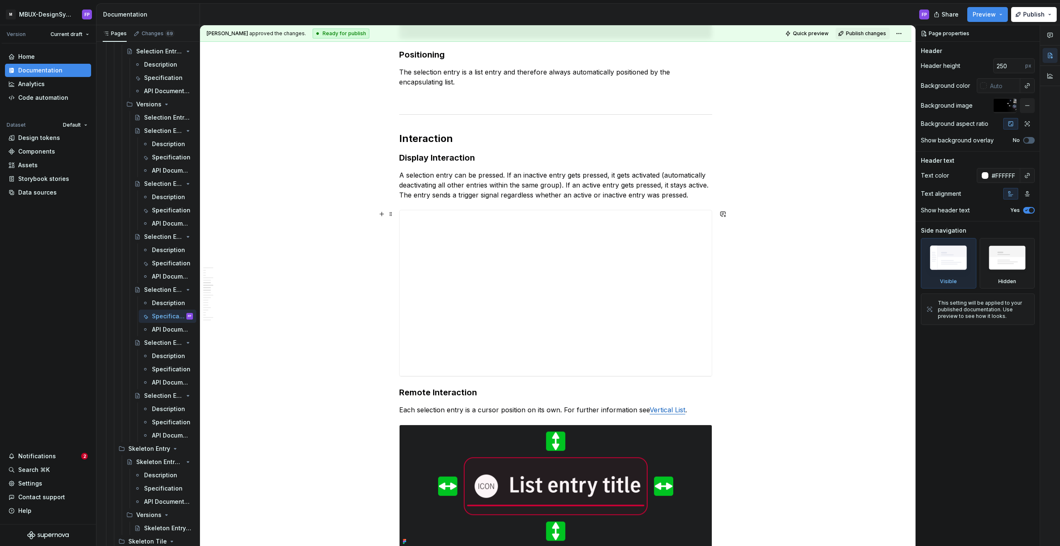
scroll to position [922, 0]
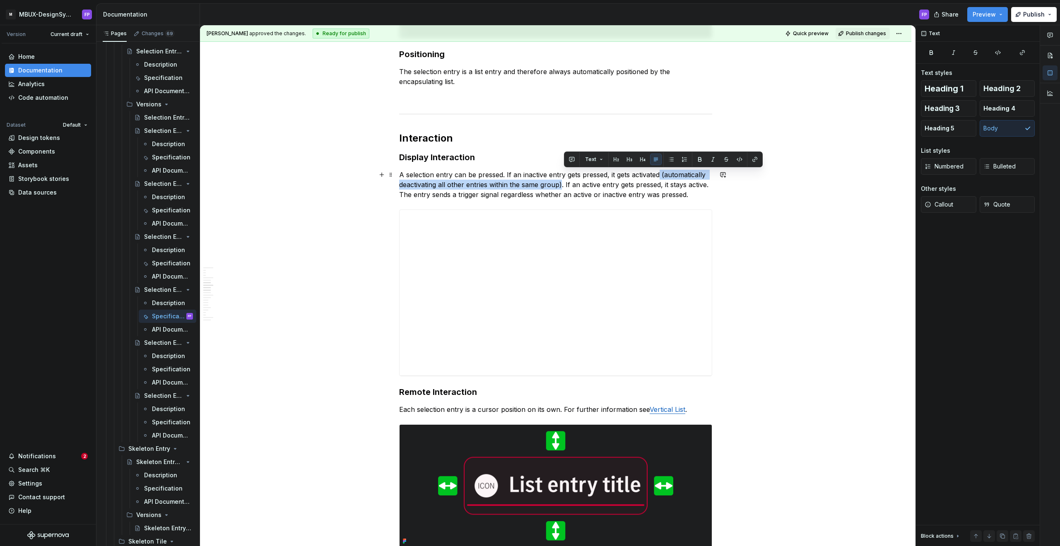
drag, startPoint x: 564, startPoint y: 186, endPoint x: 663, endPoint y: 174, distance: 99.6
click at [663, 174] on p "A selection entry can be pressed. If an inactive entry gets pressed, it gets ac…" at bounding box center [555, 185] width 313 height 30
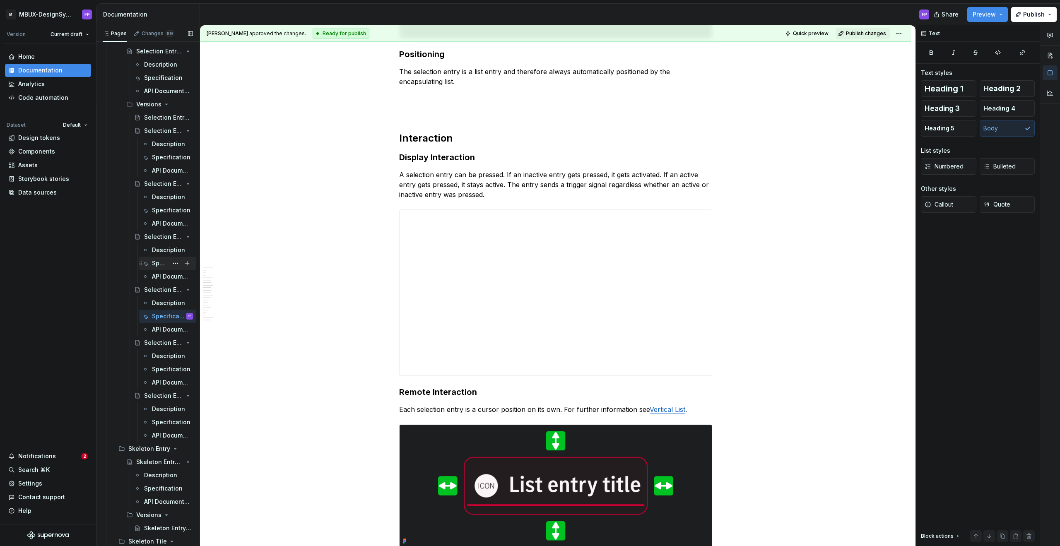
click at [159, 265] on div "Specification" at bounding box center [160, 263] width 16 height 8
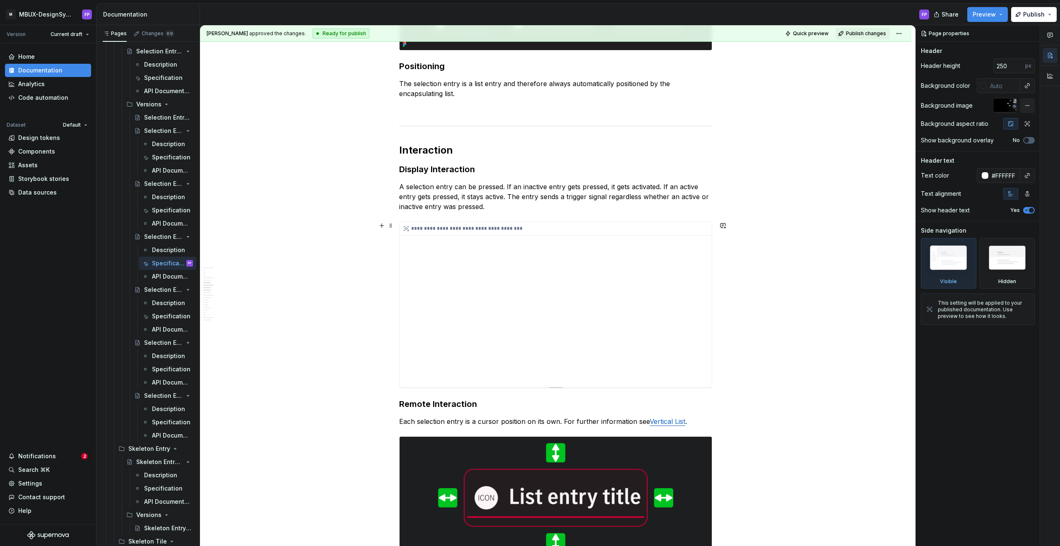
scroll to position [888, 0]
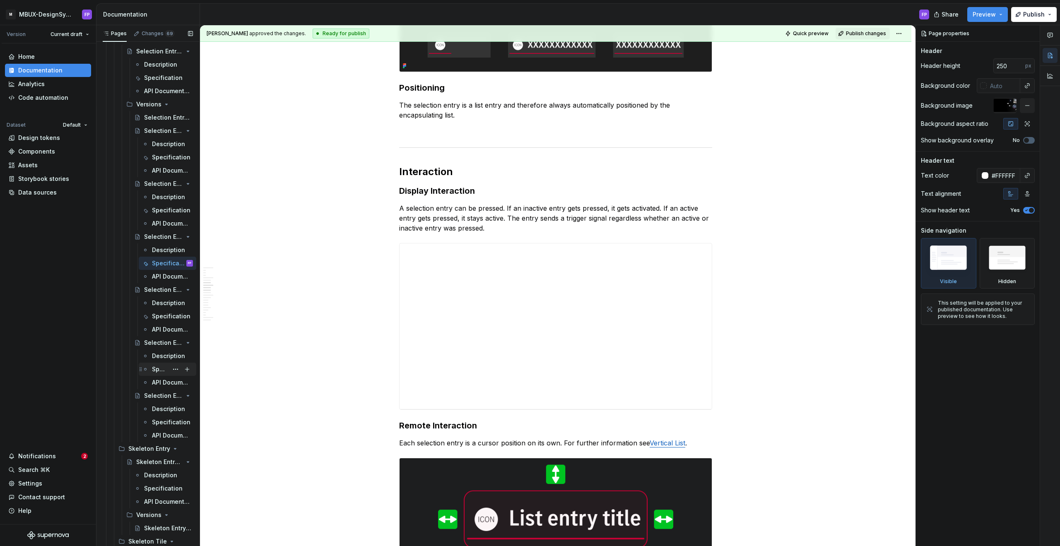
click at [157, 371] on div "Specification" at bounding box center [160, 369] width 16 height 8
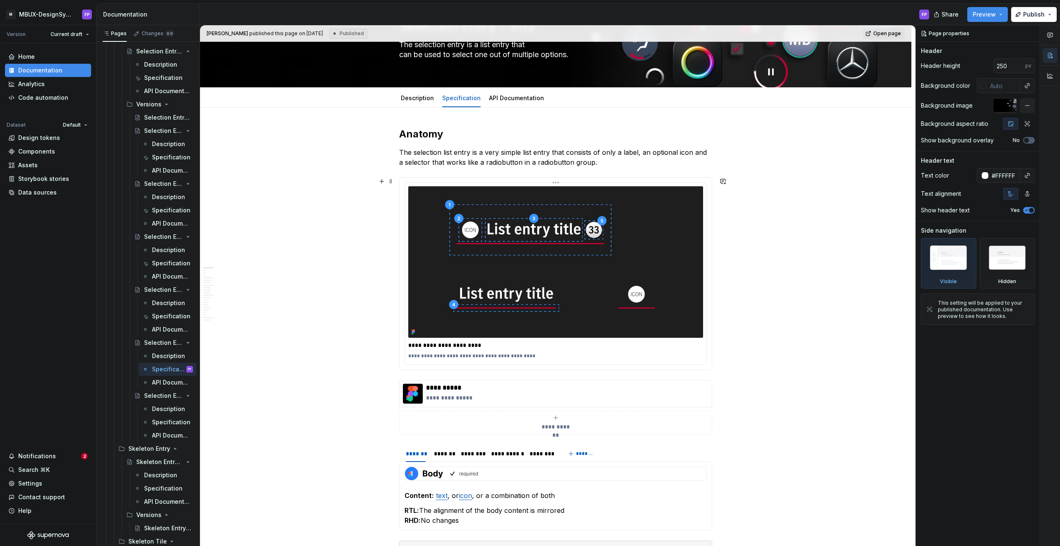
scroll to position [100, 0]
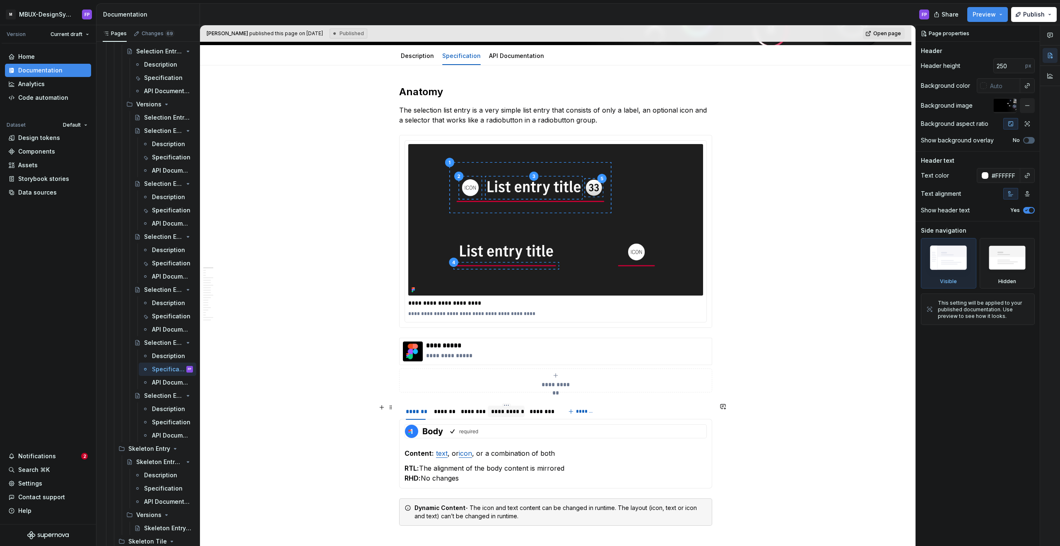
click at [503, 408] on div "**********" at bounding box center [506, 412] width 30 height 8
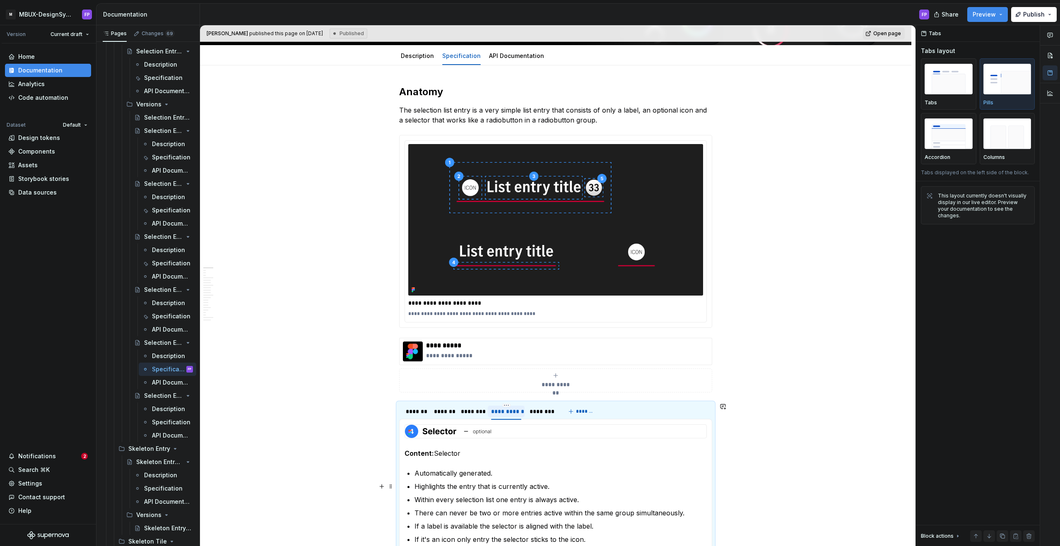
type textarea "*"
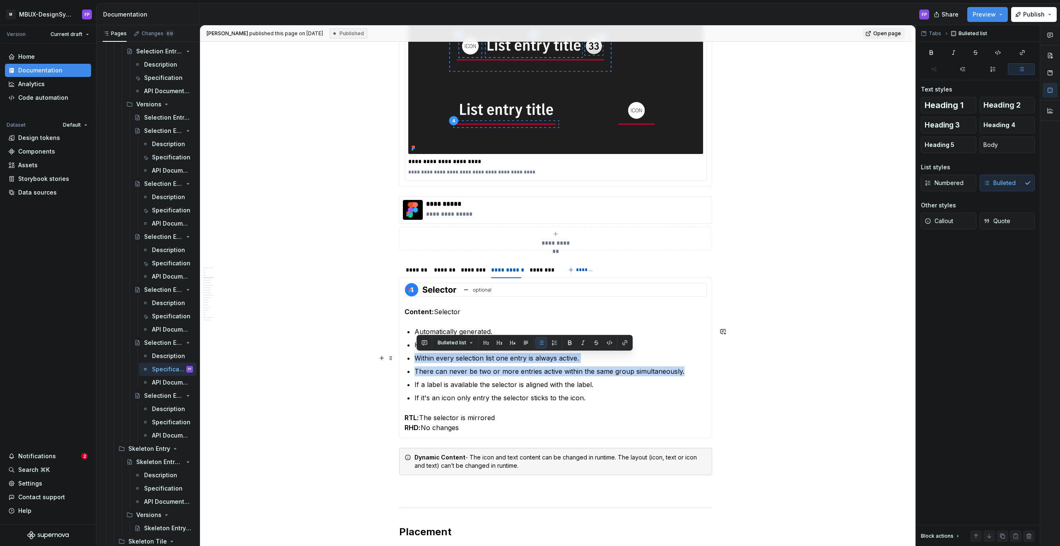
drag, startPoint x: 545, startPoint y: 364, endPoint x: 416, endPoint y: 358, distance: 128.5
click at [416, 358] on section-item-column "Content: Selector Automatically generated. Highlights the entry that is current…" at bounding box center [556, 358] width 302 height 150
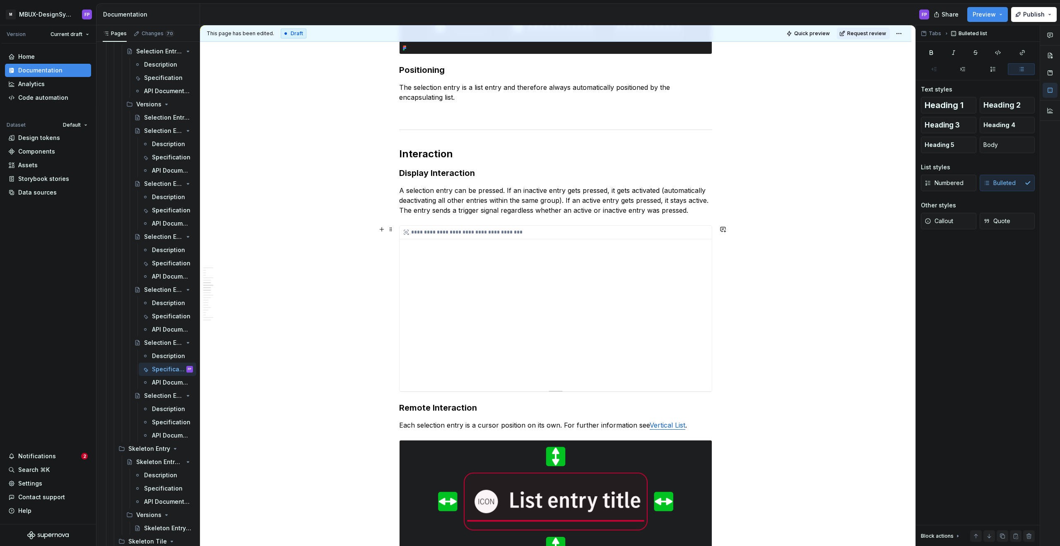
scroll to position [963, 0]
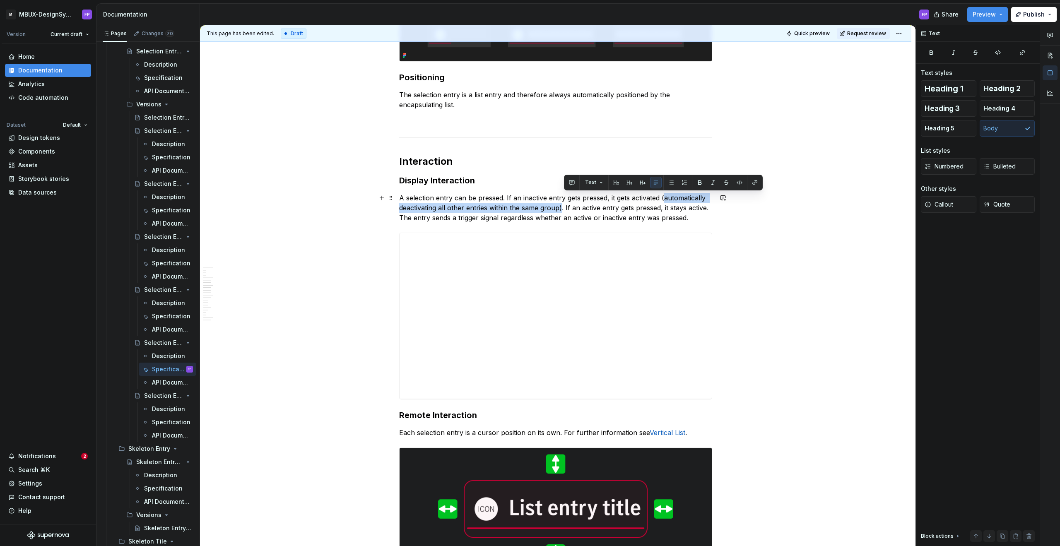
drag, startPoint x: 565, startPoint y: 208, endPoint x: 666, endPoint y: 200, distance: 101.4
click at [666, 200] on p "A selection entry can be pressed. If an inactive entry gets pressed, it gets ac…" at bounding box center [555, 208] width 313 height 30
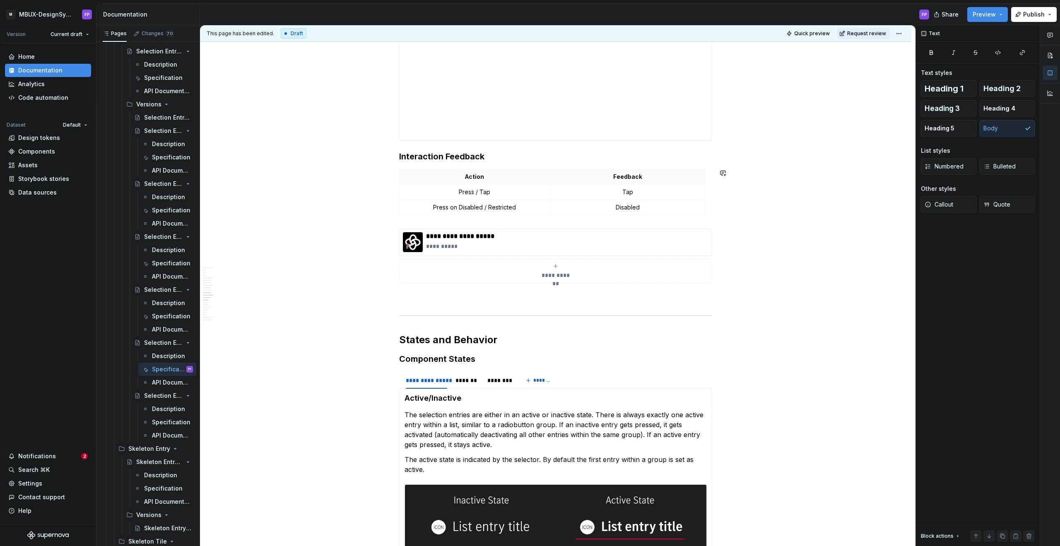
scroll to position [1773, 0]
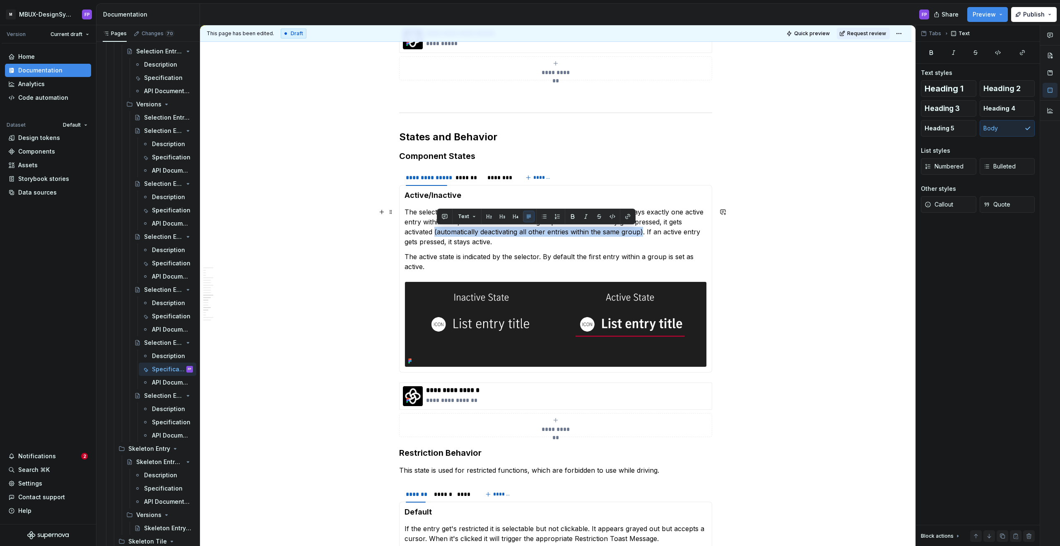
drag, startPoint x: 645, startPoint y: 233, endPoint x: 437, endPoint y: 233, distance: 207.1
click at [437, 233] on p "The selection entries are either in an active or inactive state. There is alway…" at bounding box center [556, 227] width 302 height 40
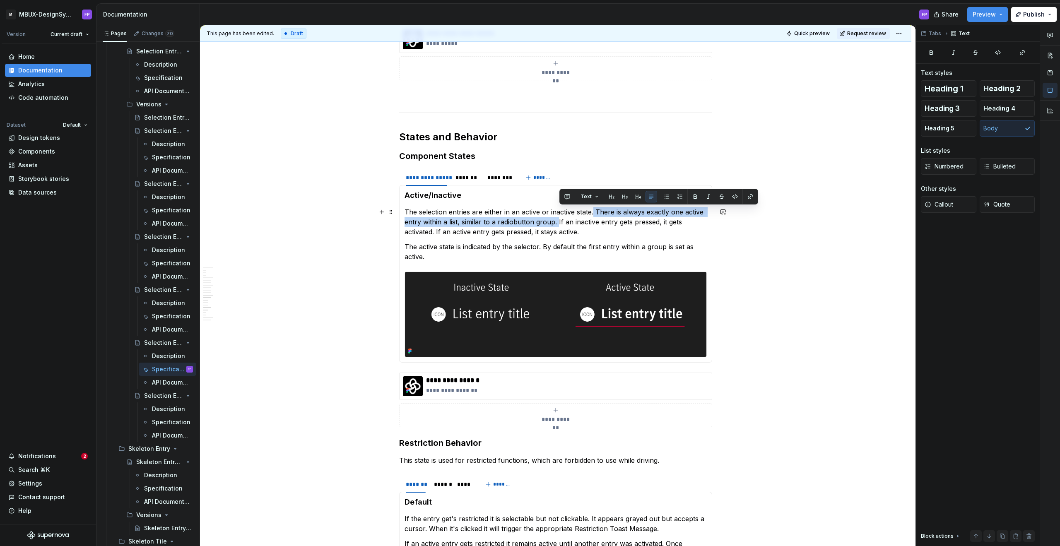
drag, startPoint x: 560, startPoint y: 221, endPoint x: 596, endPoint y: 210, distance: 37.2
click at [596, 210] on p "The selection entries are either in an active or inactive state. There is alway…" at bounding box center [556, 222] width 302 height 30
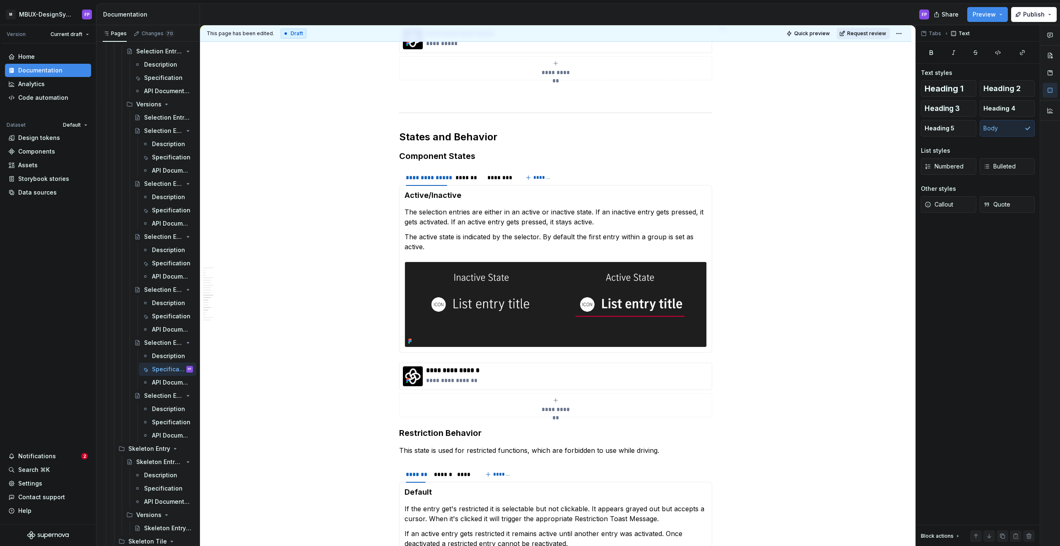
click at [870, 32] on span "Request review" at bounding box center [866, 33] width 39 height 7
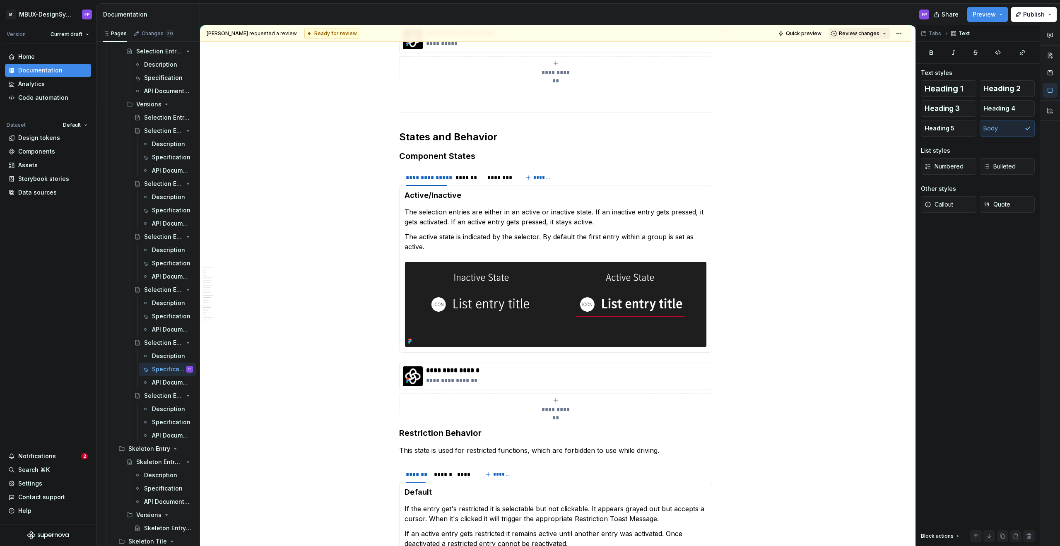
click at [870, 32] on span "Review changes" at bounding box center [859, 33] width 41 height 7
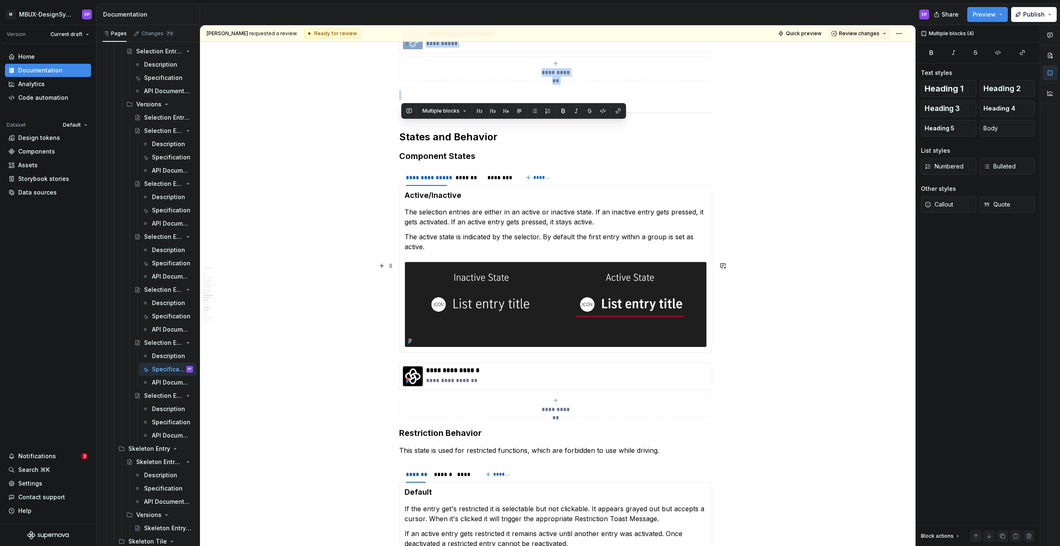
scroll to position [1772, 0]
click at [159, 422] on div "Specification" at bounding box center [160, 422] width 16 height 8
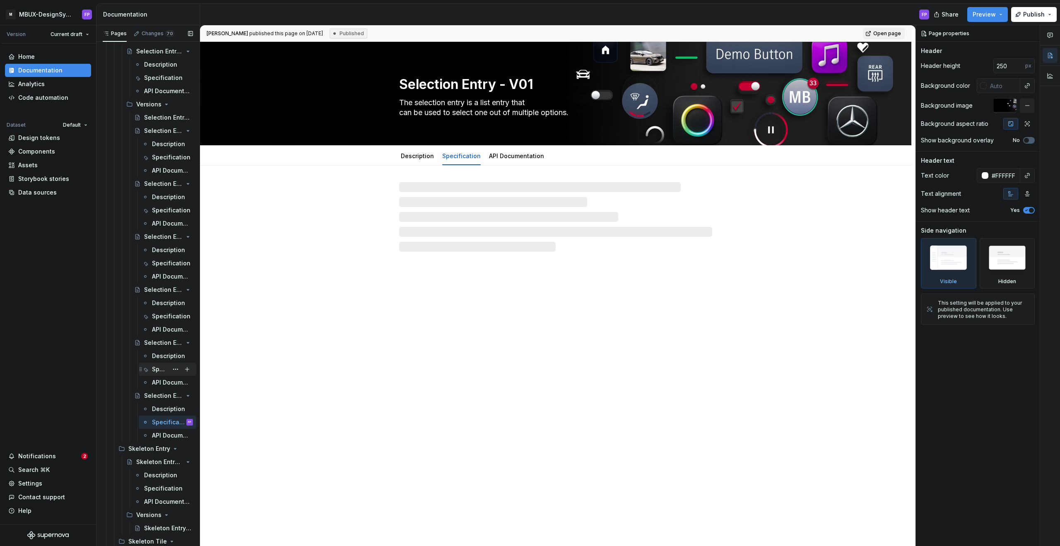
click at [150, 371] on div "Specification" at bounding box center [167, 370] width 51 height 12
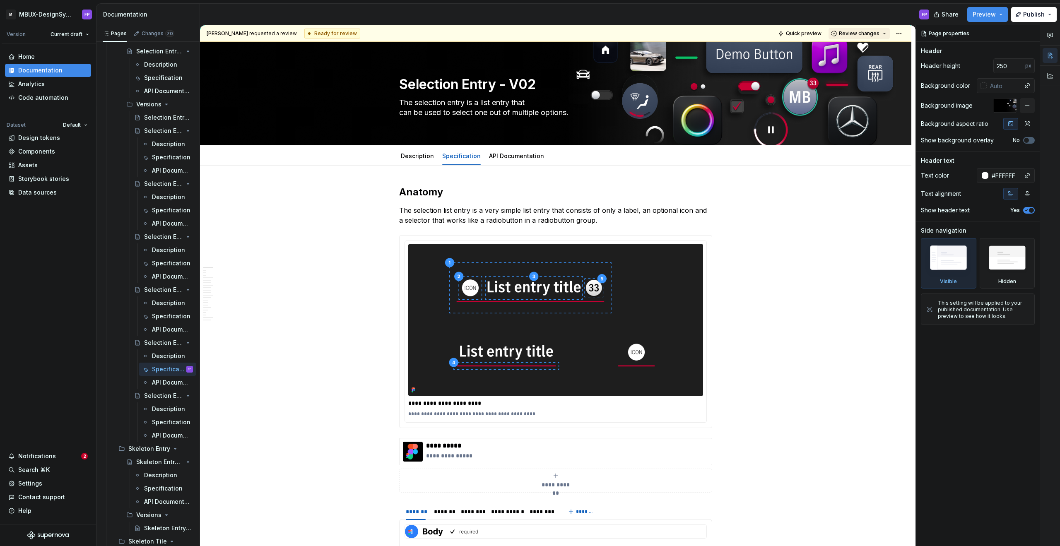
click at [872, 35] on span "Review changes" at bounding box center [859, 33] width 41 height 7
click at [879, 51] on div "Approve" at bounding box center [886, 50] width 72 height 8
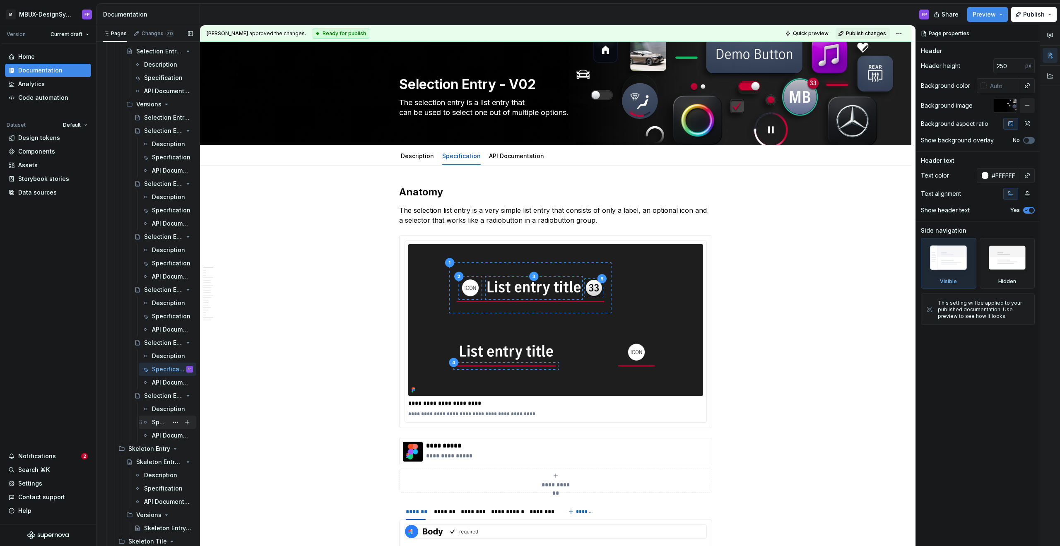
click at [162, 420] on div "Specification" at bounding box center [160, 422] width 16 height 8
click at [159, 424] on div "Specification" at bounding box center [160, 422] width 16 height 8
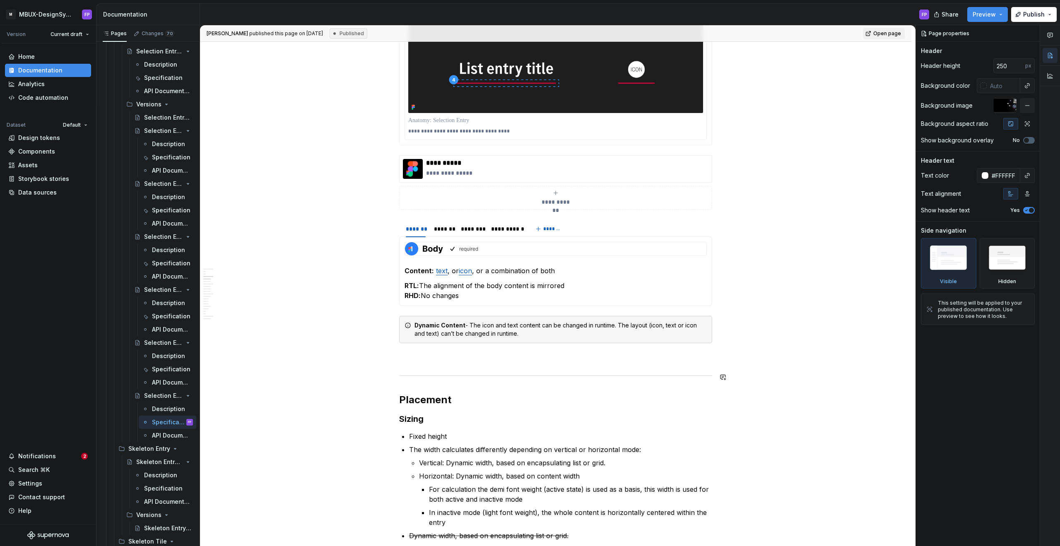
scroll to position [289, 0]
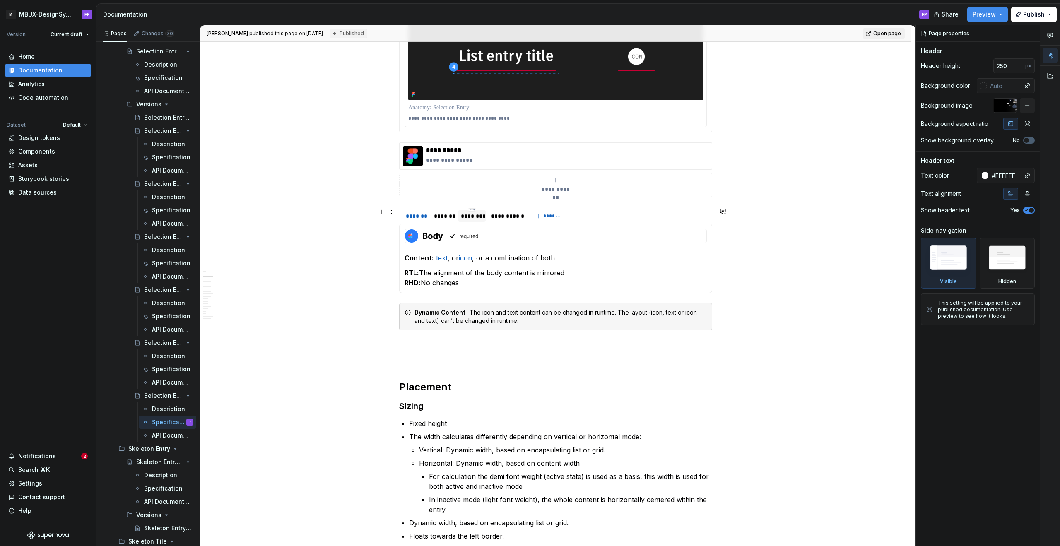
click at [476, 222] on div "********" at bounding box center [472, 216] width 29 height 13
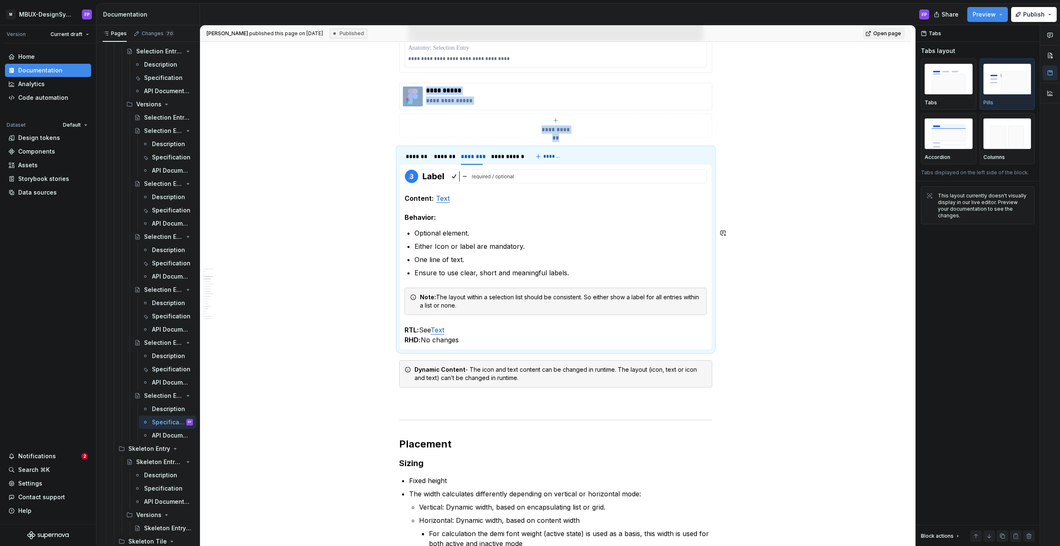
scroll to position [358, 0]
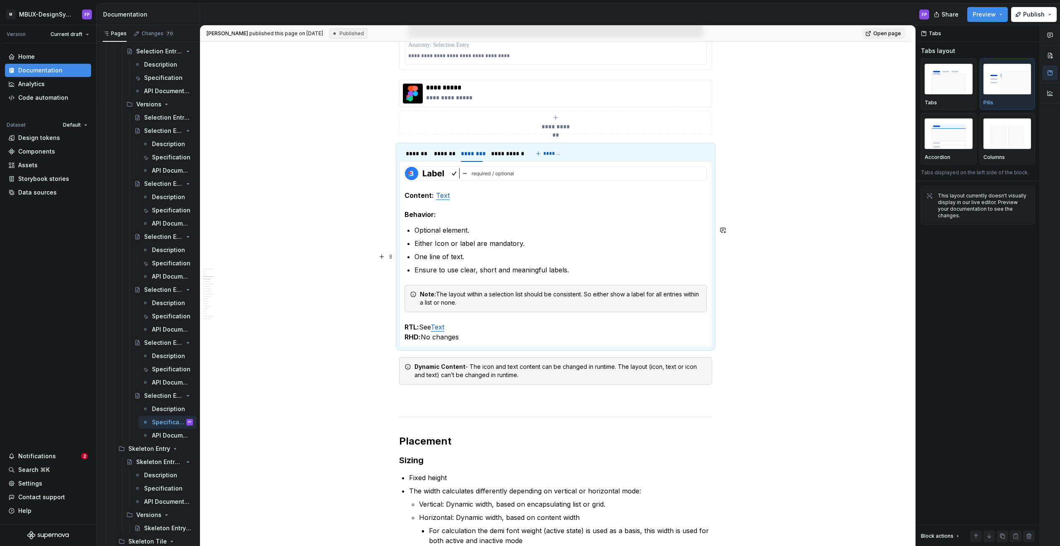
click at [483, 256] on p "One line of text." at bounding box center [561, 257] width 292 height 10
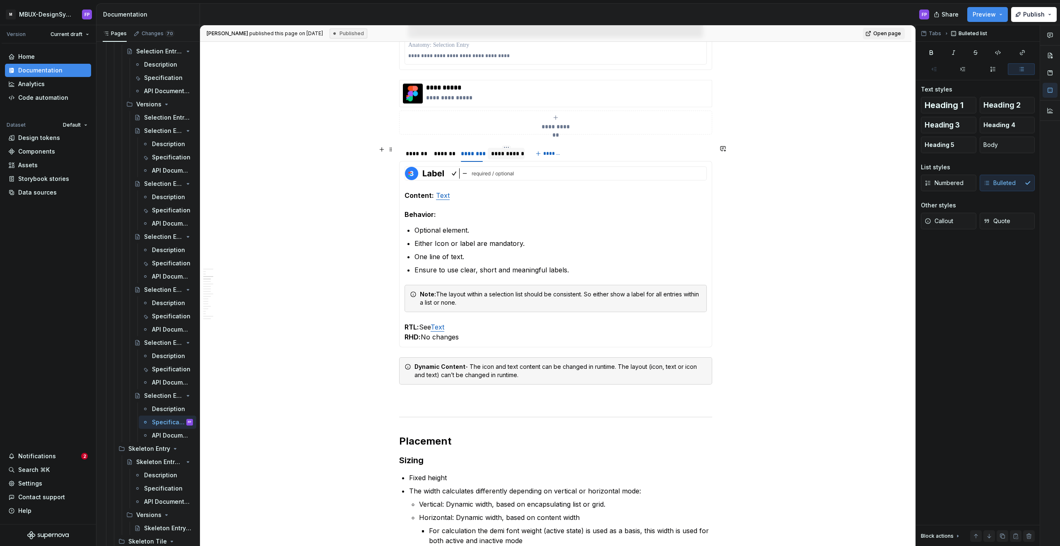
click at [505, 151] on div "**********" at bounding box center [506, 154] width 30 height 8
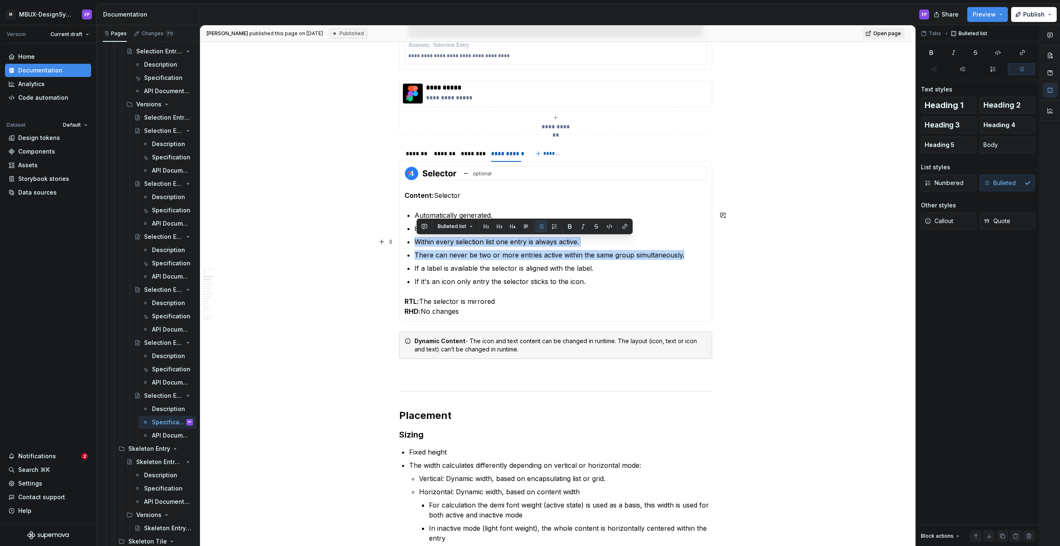
drag, startPoint x: 683, startPoint y: 256, endPoint x: 399, endPoint y: 237, distance: 284.8
click at [399, 237] on section "**********" at bounding box center [555, 233] width 313 height 177
drag, startPoint x: 695, startPoint y: 256, endPoint x: 415, endPoint y: 241, distance: 279.9
click at [415, 241] on section-item-column "Content: Selector Automatically generated. Highlights the entry that is current…" at bounding box center [556, 242] width 302 height 150
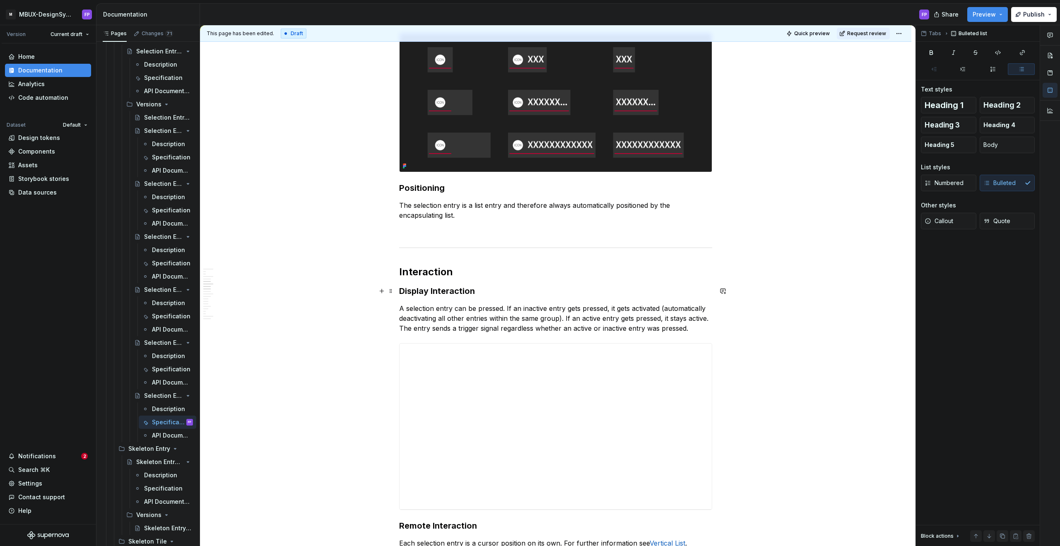
scroll to position [940, 0]
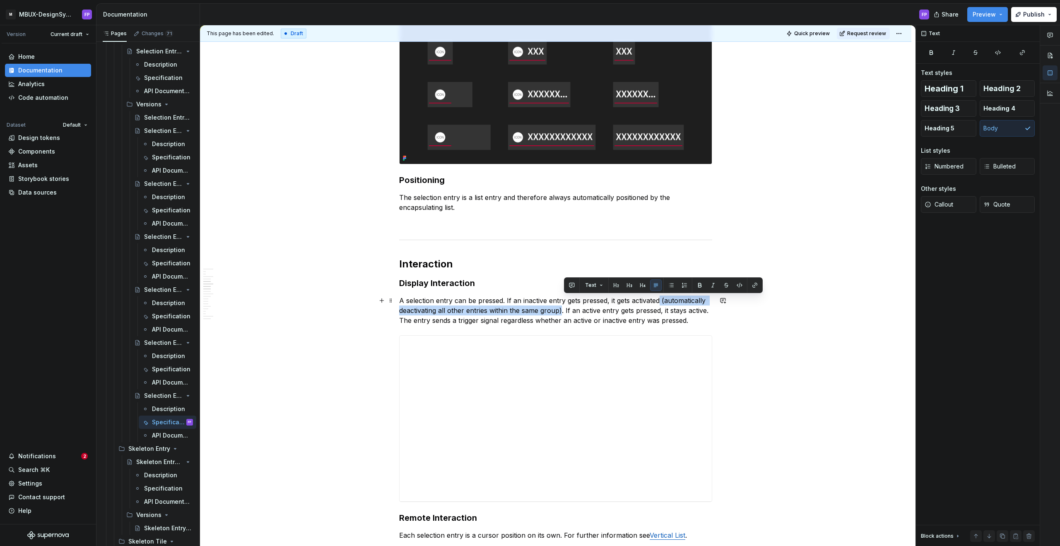
drag, startPoint x: 563, startPoint y: 311, endPoint x: 661, endPoint y: 302, distance: 98.2
click at [661, 302] on p "A selection entry can be pressed. If an inactive entry gets pressed, it gets ac…" at bounding box center [555, 311] width 313 height 30
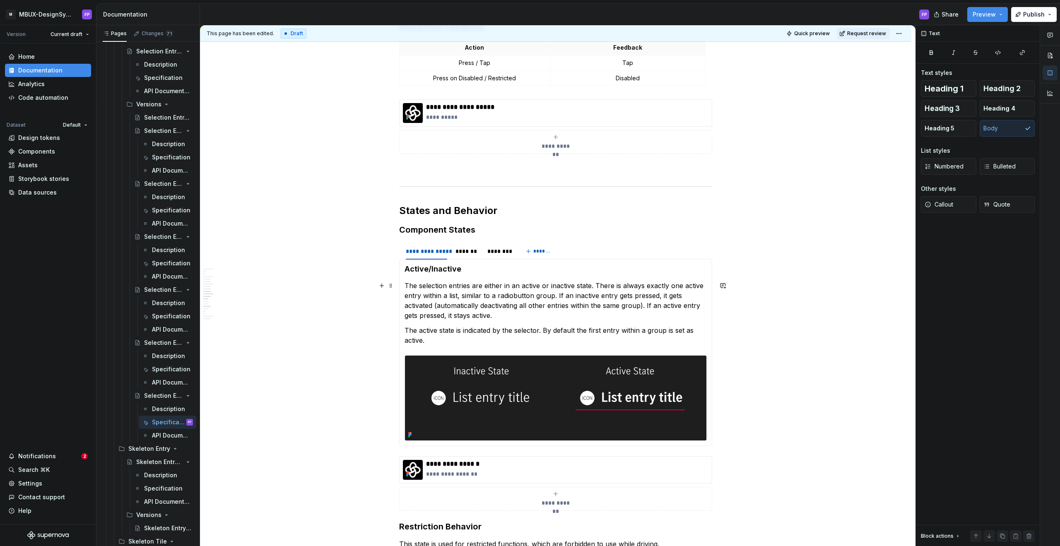
scroll to position [1779, 0]
click at [640, 303] on p "The selection entries are either in an active or inactive state. There is alway…" at bounding box center [556, 300] width 302 height 40
drag, startPoint x: 646, startPoint y: 305, endPoint x: 646, endPoint y: 310, distance: 4.6
click at [646, 306] on p "The selection entries are either in an active or inactive state. There is alway…" at bounding box center [556, 300] width 302 height 40
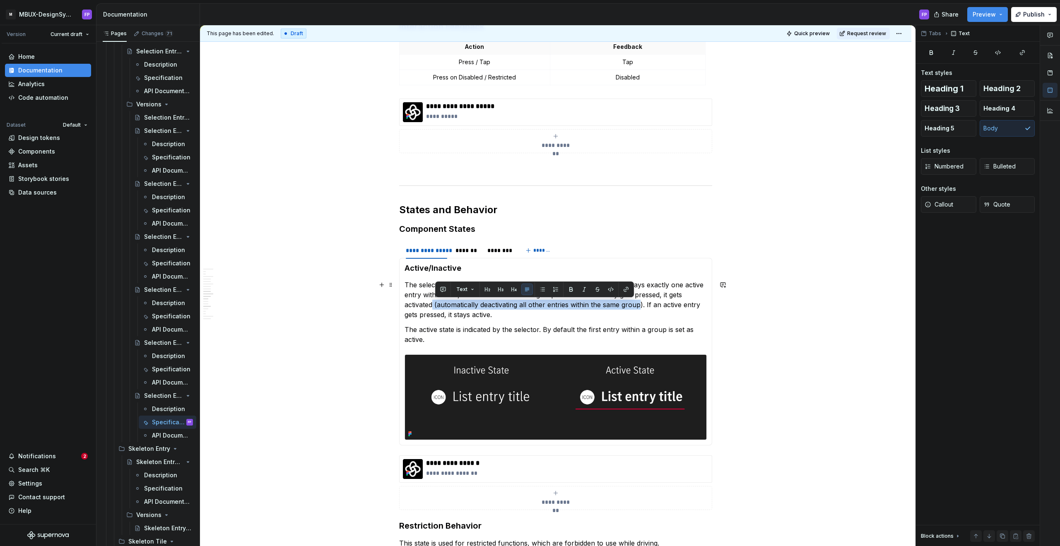
drag, startPoint x: 644, startPoint y: 306, endPoint x: 435, endPoint y: 309, distance: 209.2
click at [435, 309] on p "The selection entries are either in an active or inactive state. There is alway…" at bounding box center [556, 300] width 302 height 40
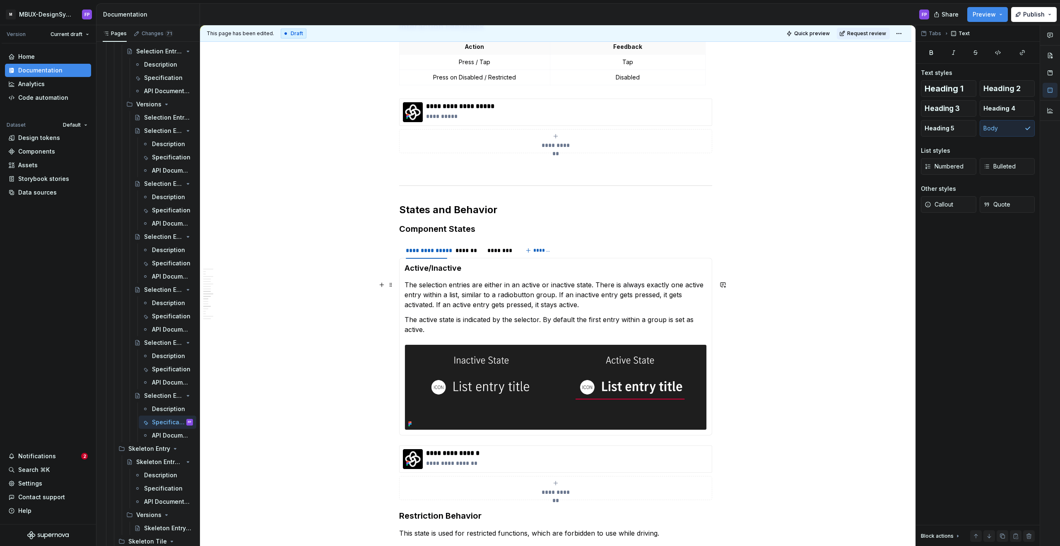
click at [600, 289] on p "The selection entries are either in an active or inactive state. There is alway…" at bounding box center [556, 295] width 302 height 30
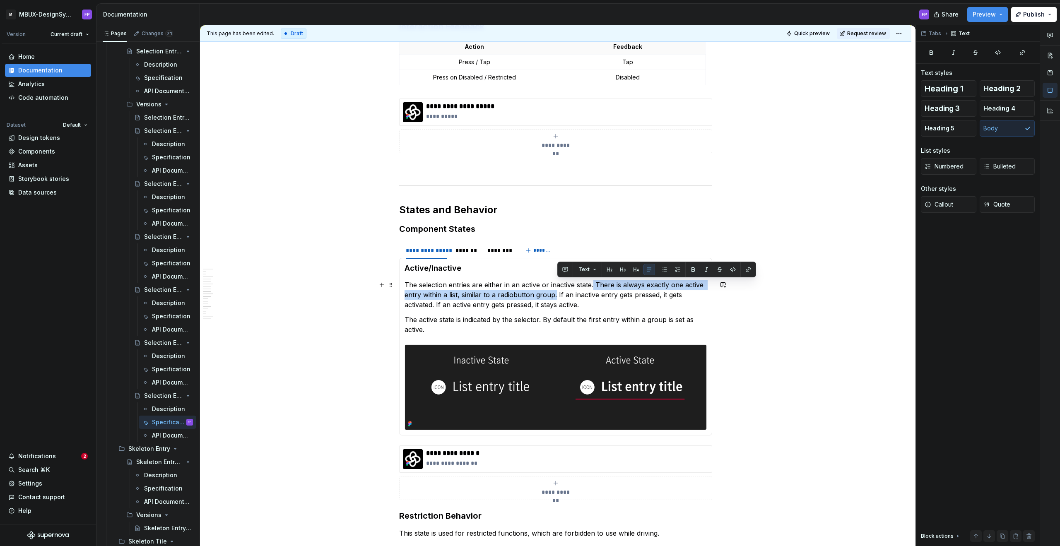
drag, startPoint x: 558, startPoint y: 296, endPoint x: 677, endPoint y: 289, distance: 118.7
click at [595, 284] on p "The selection entries are either in an active or inactive state. There is alway…" at bounding box center [556, 295] width 302 height 30
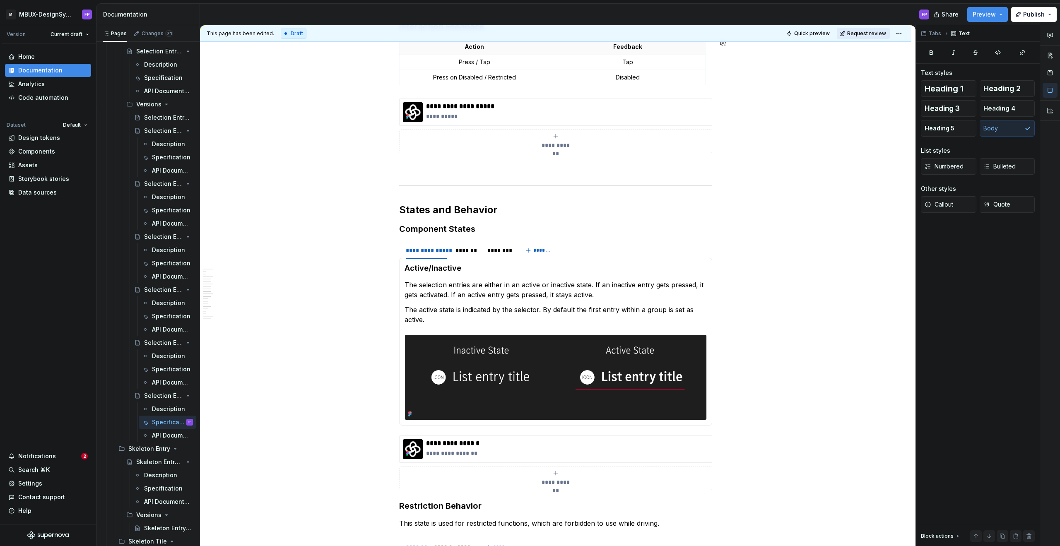
click at [864, 32] on span "Request review" at bounding box center [866, 33] width 39 height 7
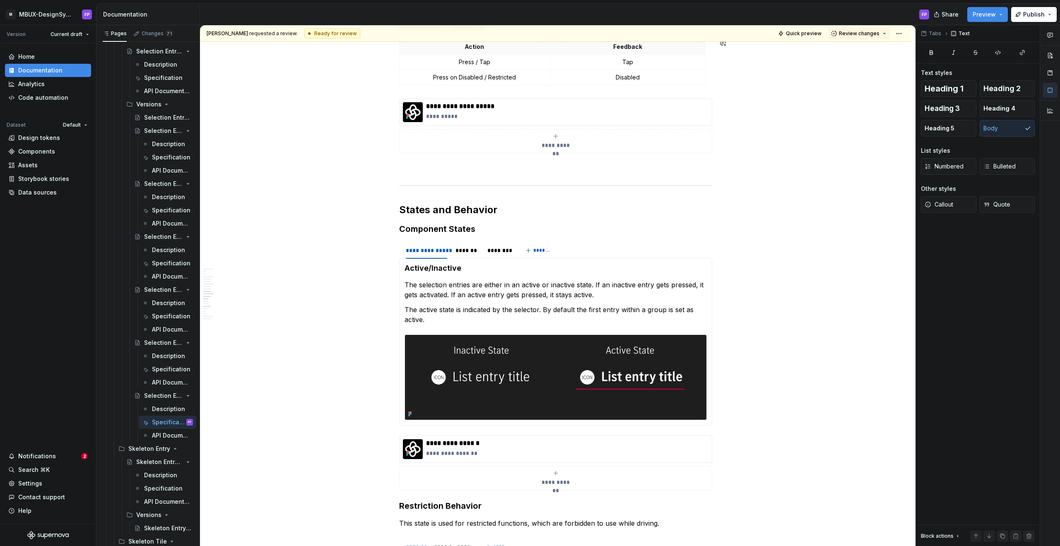
click at [864, 32] on span "Review changes" at bounding box center [859, 33] width 41 height 7
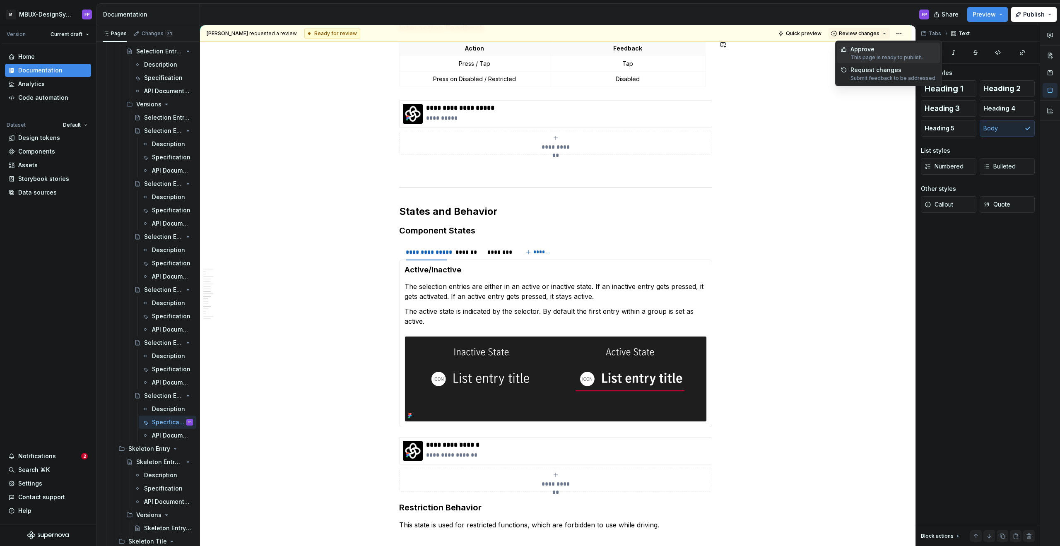
scroll to position [1778, 0]
click at [863, 46] on div "Approve" at bounding box center [886, 50] width 72 height 8
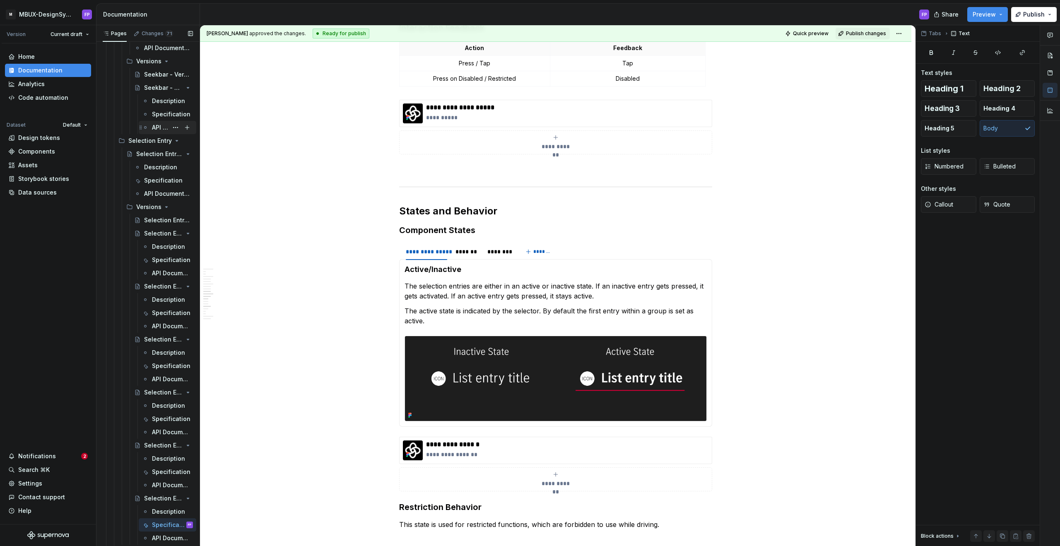
scroll to position [10164, 0]
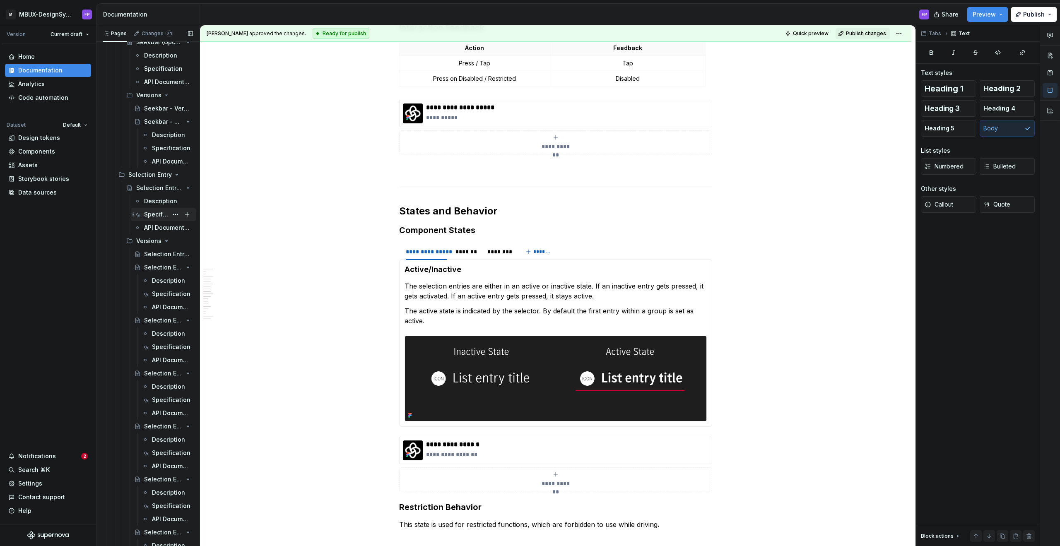
click at [150, 214] on div "Specification" at bounding box center [156, 214] width 24 height 8
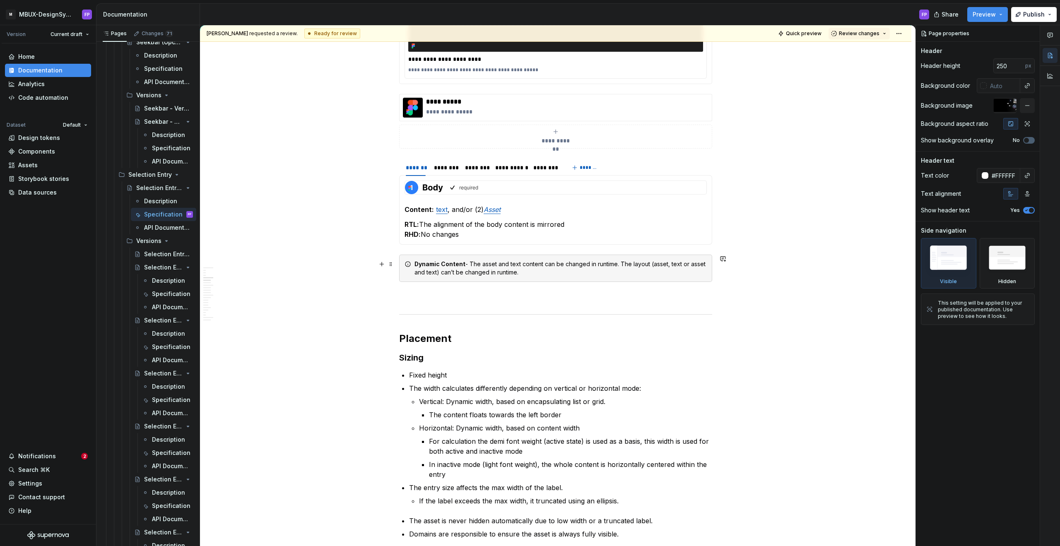
scroll to position [342, 0]
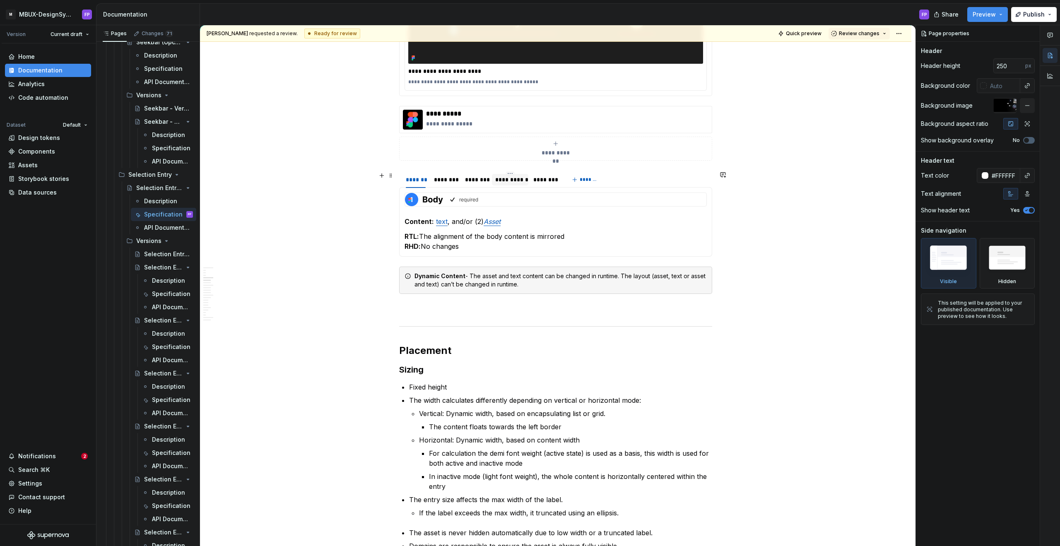
click at [513, 182] on div "**********" at bounding box center [510, 180] width 30 height 8
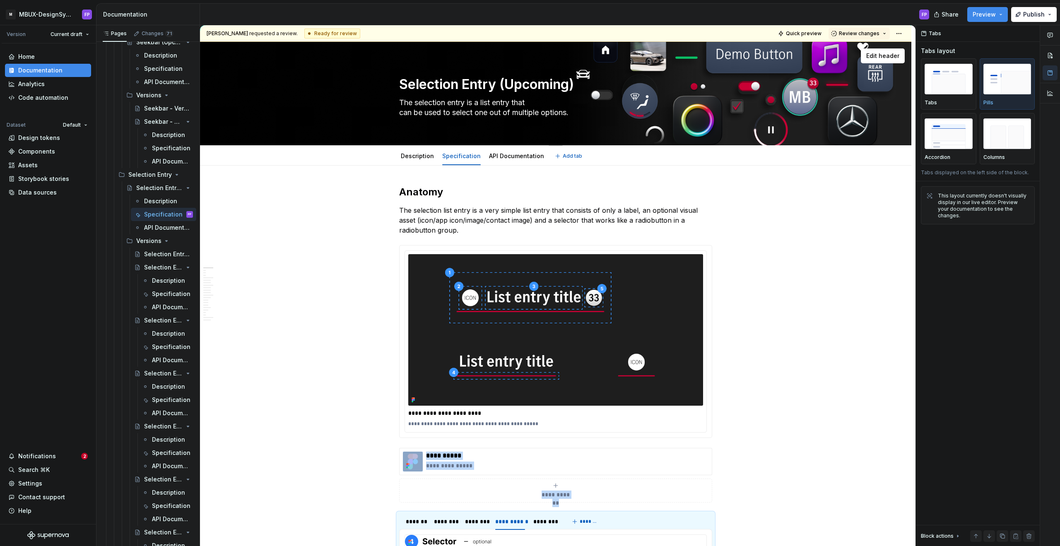
scroll to position [0, 0]
click at [854, 34] on span "Review changes" at bounding box center [859, 33] width 41 height 7
click at [857, 48] on div "Approve" at bounding box center [886, 50] width 72 height 8
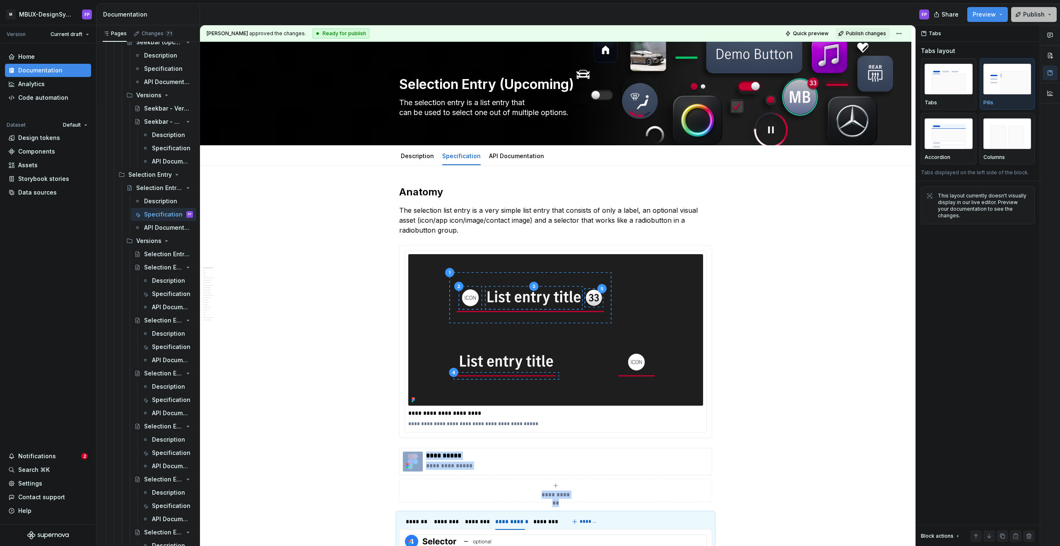
click at [1050, 15] on button "Publish" at bounding box center [1035, 14] width 46 height 15
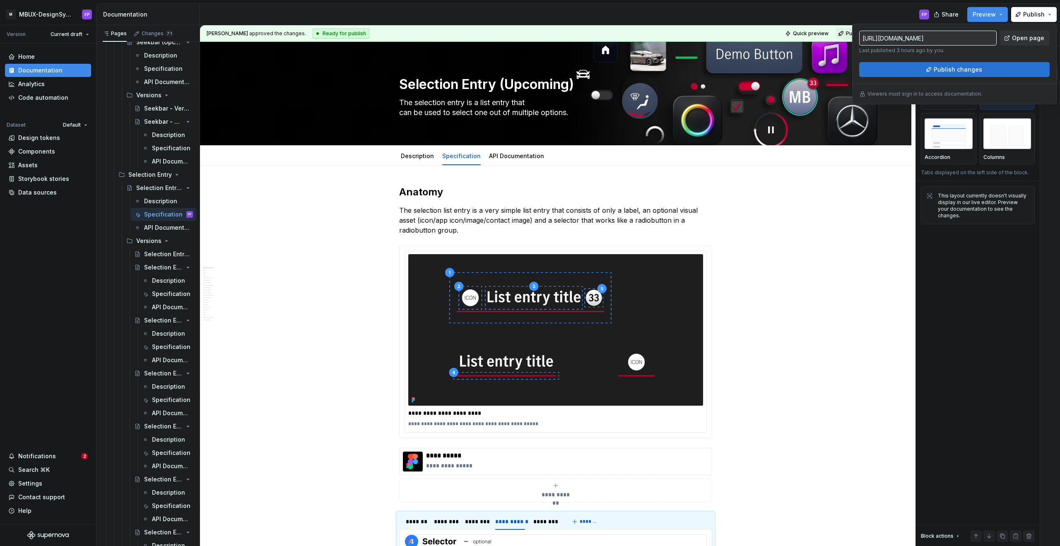
click at [919, 68] on button "Publish changes" at bounding box center [954, 69] width 191 height 15
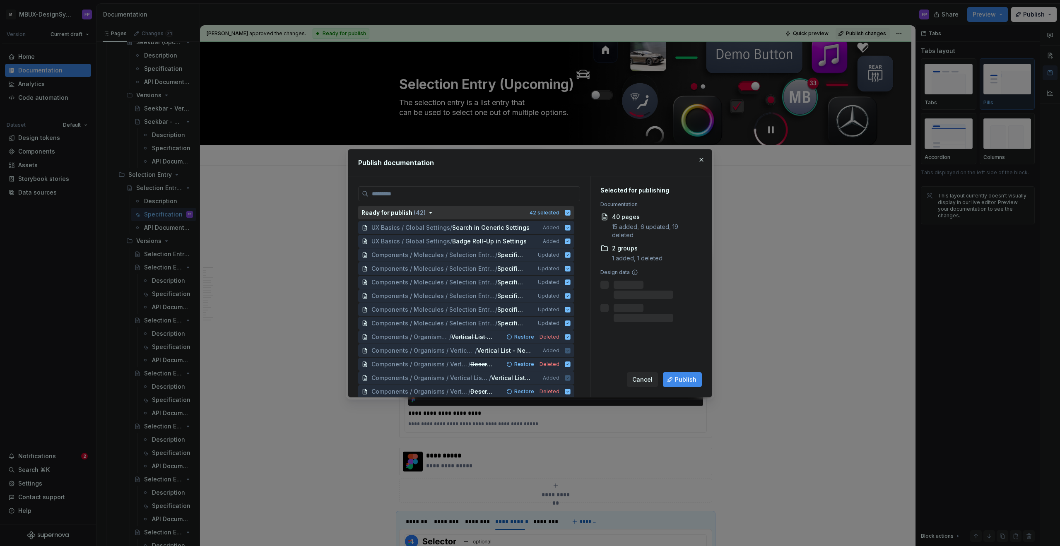
click at [575, 214] on button "Ready for publish ( 42 ) 42 selected" at bounding box center [466, 212] width 216 height 13
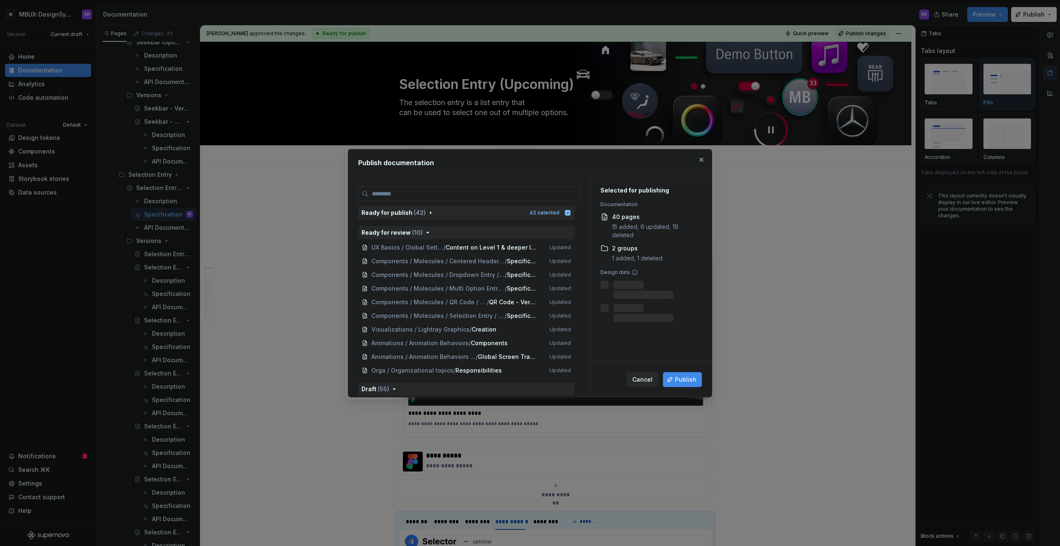
scroll to position [-2, 0]
click at [427, 214] on icon "button" at bounding box center [430, 213] width 7 height 7
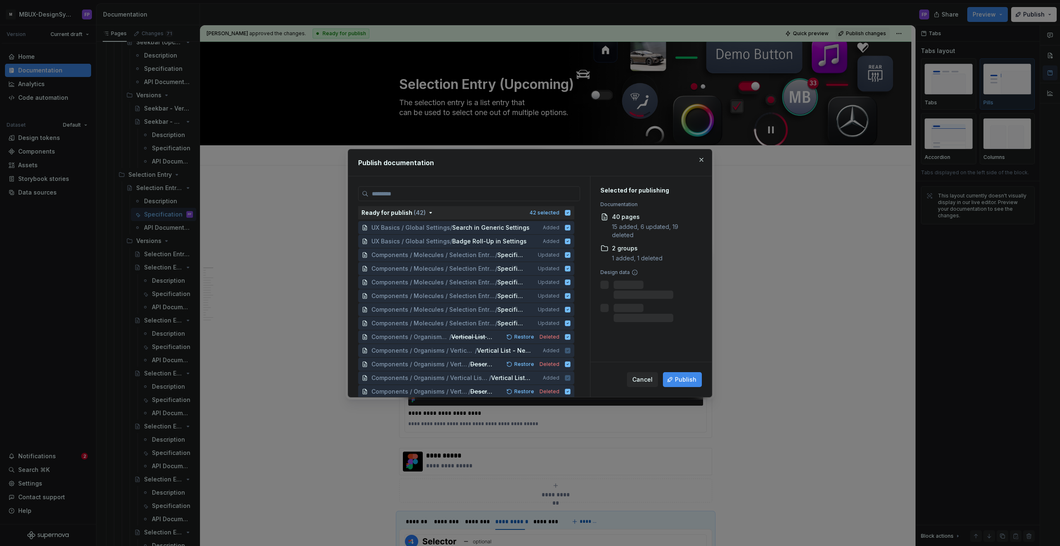
drag, startPoint x: 572, startPoint y: 212, endPoint x: 567, endPoint y: 225, distance: 13.6
click at [571, 212] on icon "button" at bounding box center [567, 212] width 5 height 5
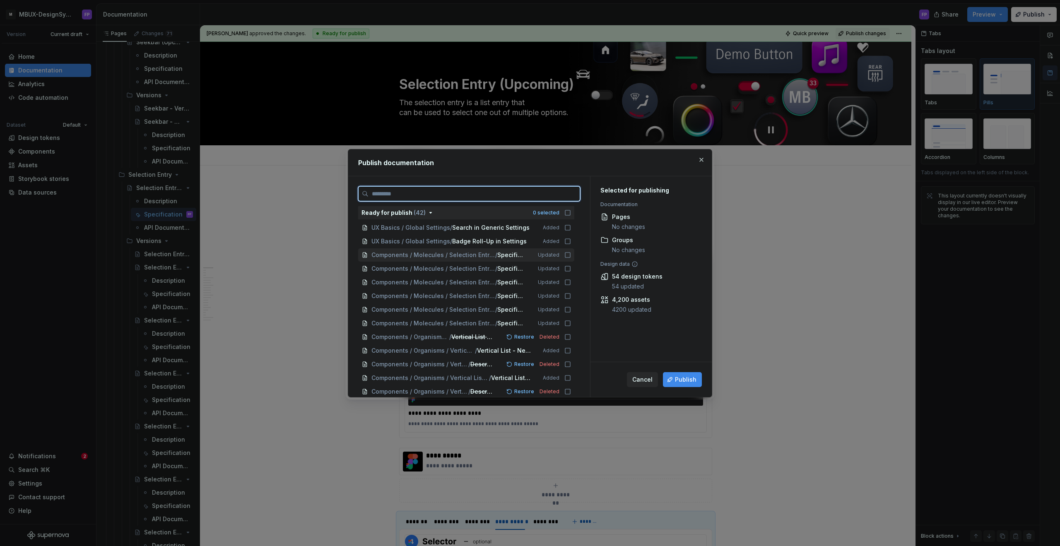
click at [570, 255] on icon at bounding box center [568, 255] width 7 height 7
click at [571, 268] on icon at bounding box center [568, 269] width 7 height 7
click at [571, 283] on icon at bounding box center [568, 282] width 7 height 7
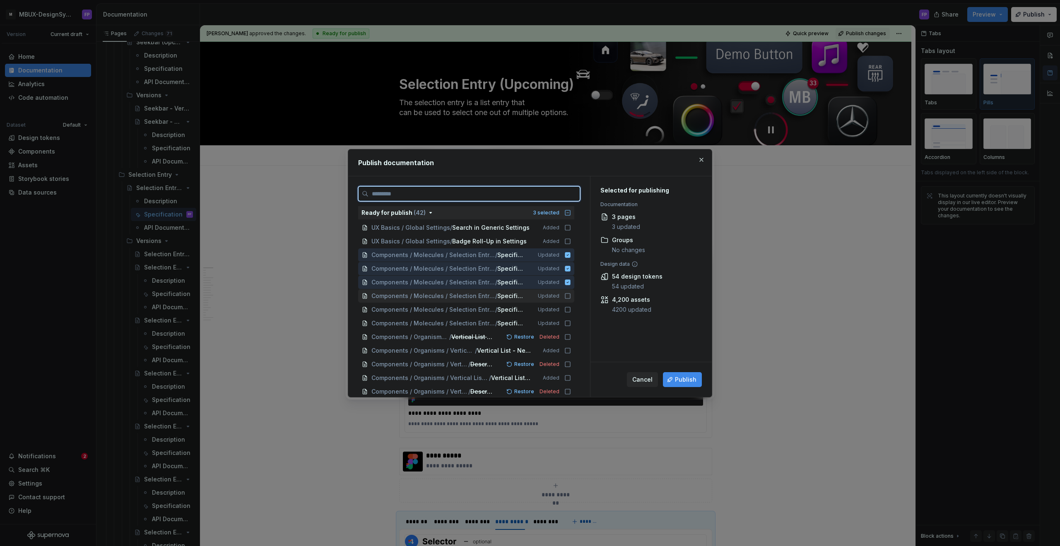
drag, startPoint x: 570, startPoint y: 296, endPoint x: 573, endPoint y: 301, distance: 5.6
click at [571, 296] on icon at bounding box center [568, 296] width 7 height 7
drag, startPoint x: 571, startPoint y: 308, endPoint x: 574, endPoint y: 315, distance: 7.6
click at [571, 308] on icon at bounding box center [568, 310] width 7 height 7
click at [571, 325] on icon at bounding box center [568, 323] width 7 height 7
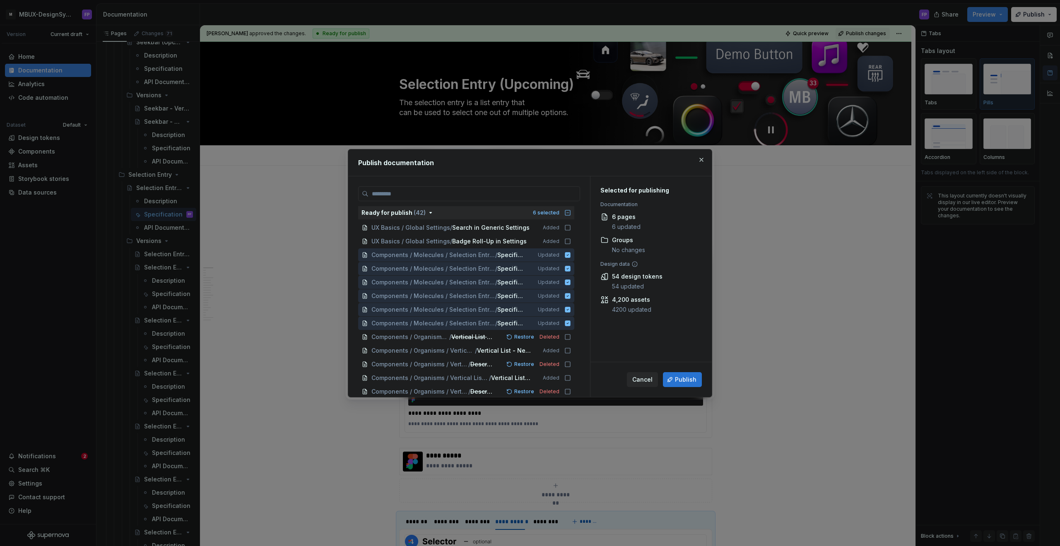
click at [686, 378] on span "Publish" at bounding box center [686, 380] width 22 height 8
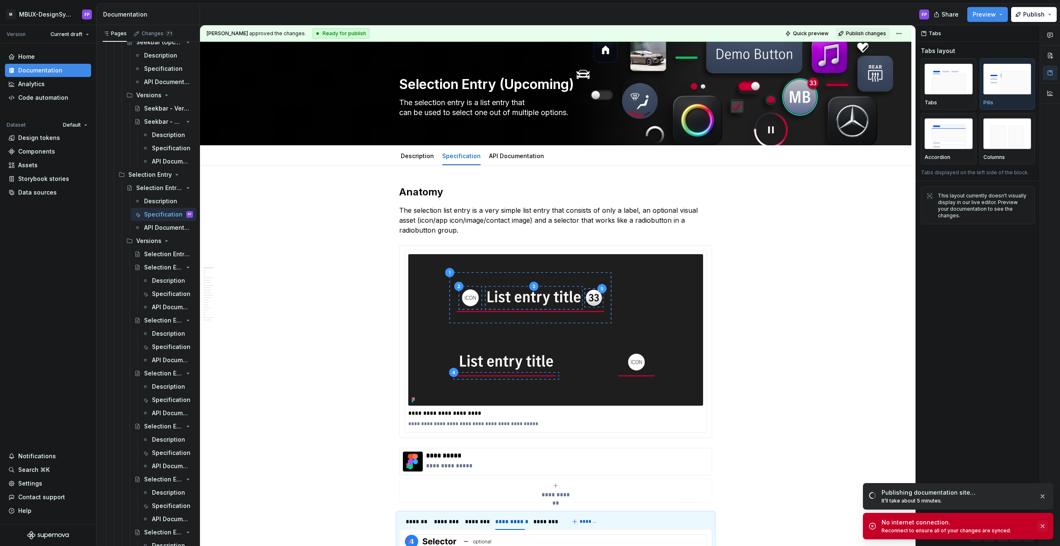
click at [1045, 525] on button "button" at bounding box center [1043, 527] width 11 height 12
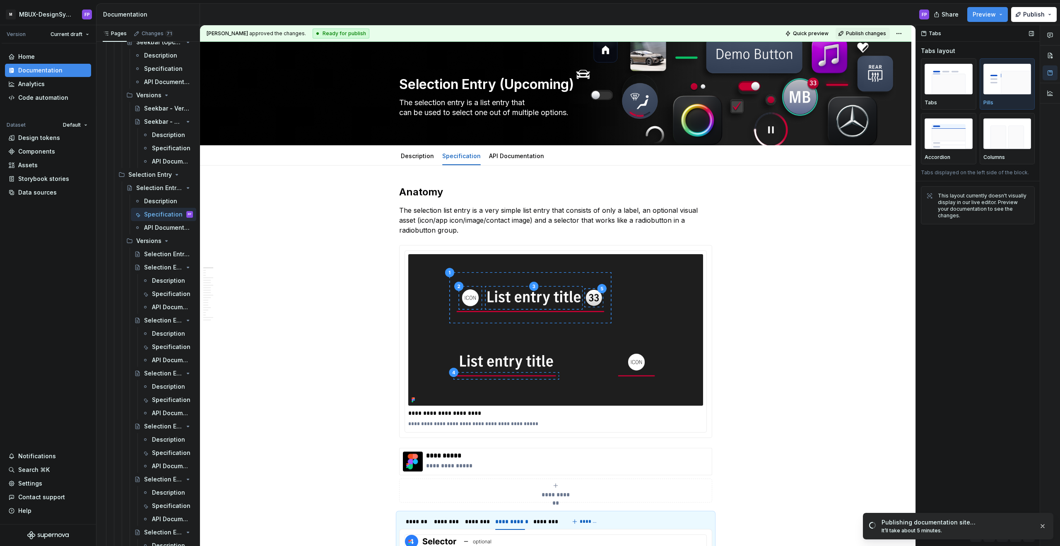
type textarea "*"
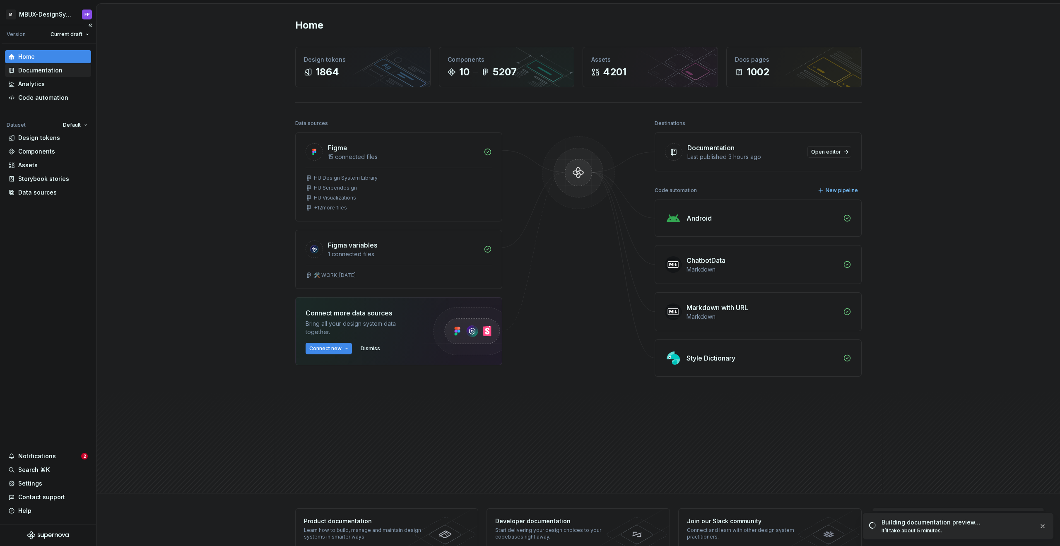
click at [36, 70] on div "Documentation" at bounding box center [40, 70] width 44 height 8
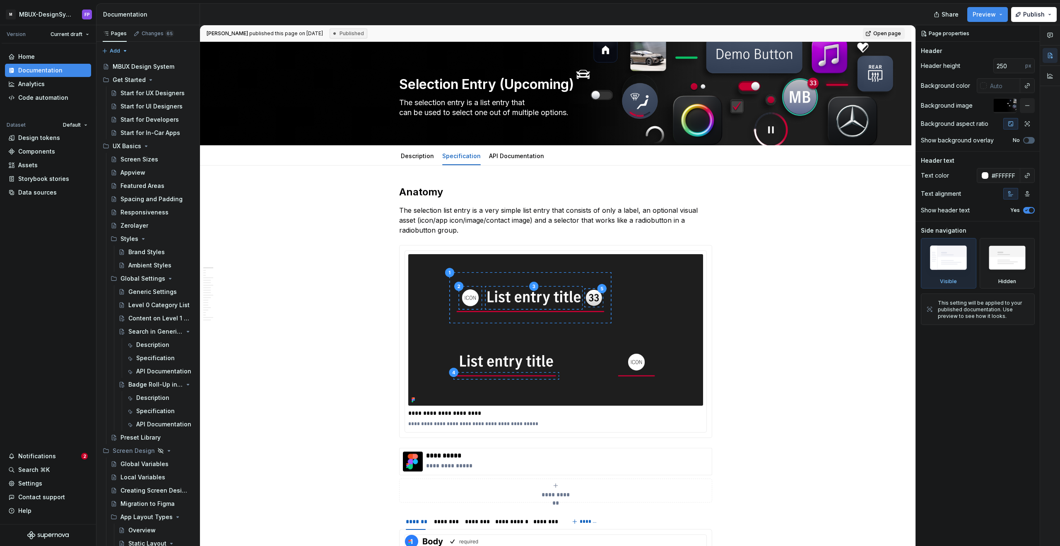
type textarea "*"
